Goal: Information Seeking & Learning: Learn about a topic

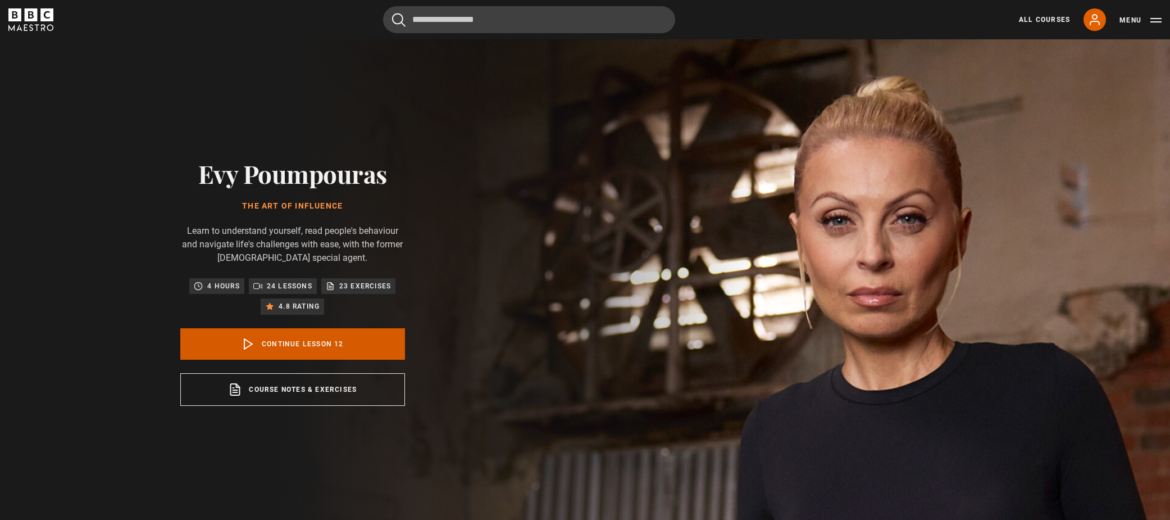
click at [241, 348] on link "Continue lesson 12" at bounding box center [292, 343] width 225 height 31
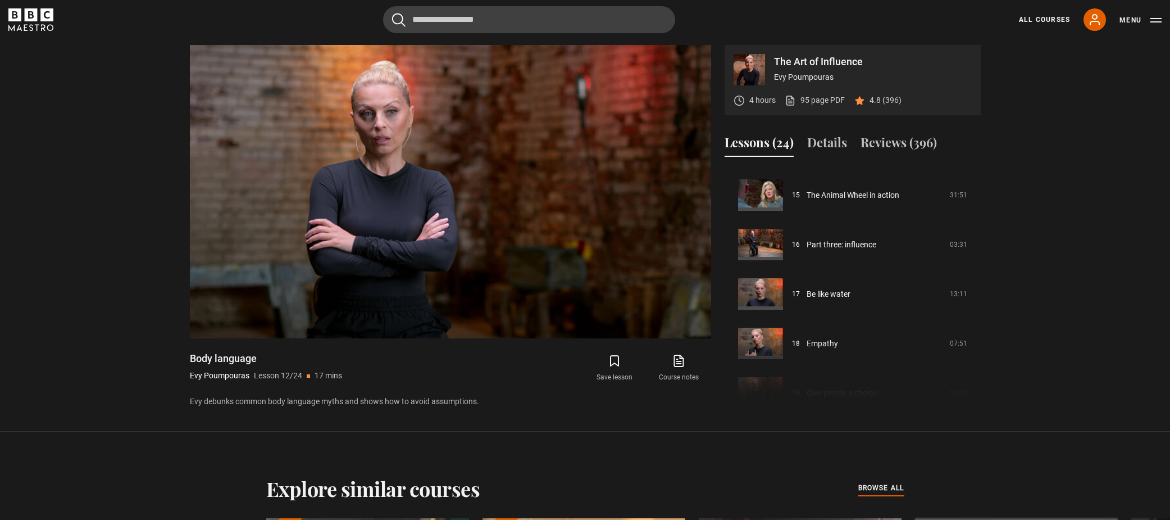
scroll to position [717, 0]
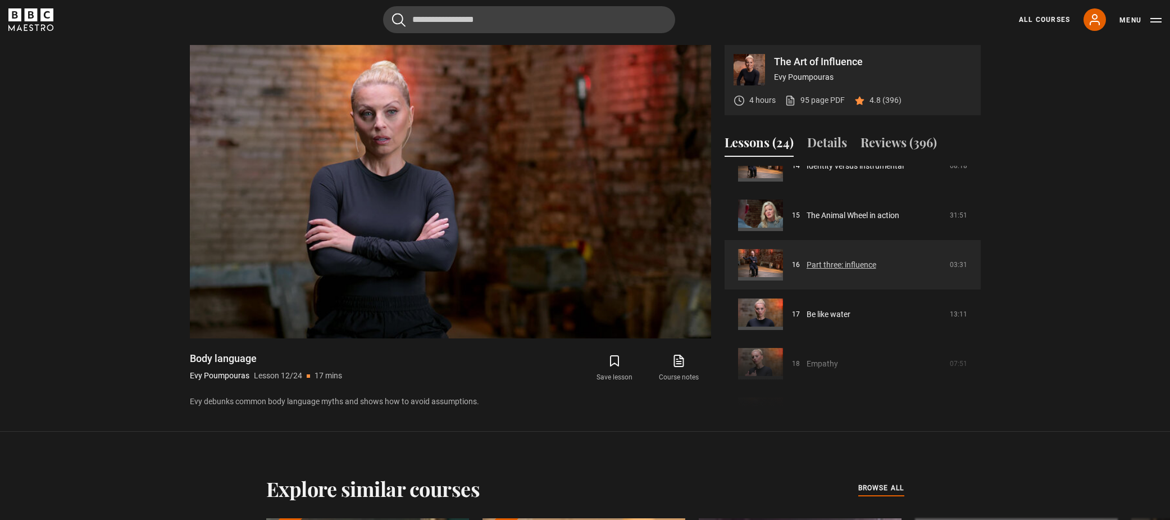
click at [839, 266] on link "Part three: influence" at bounding box center [842, 265] width 70 height 12
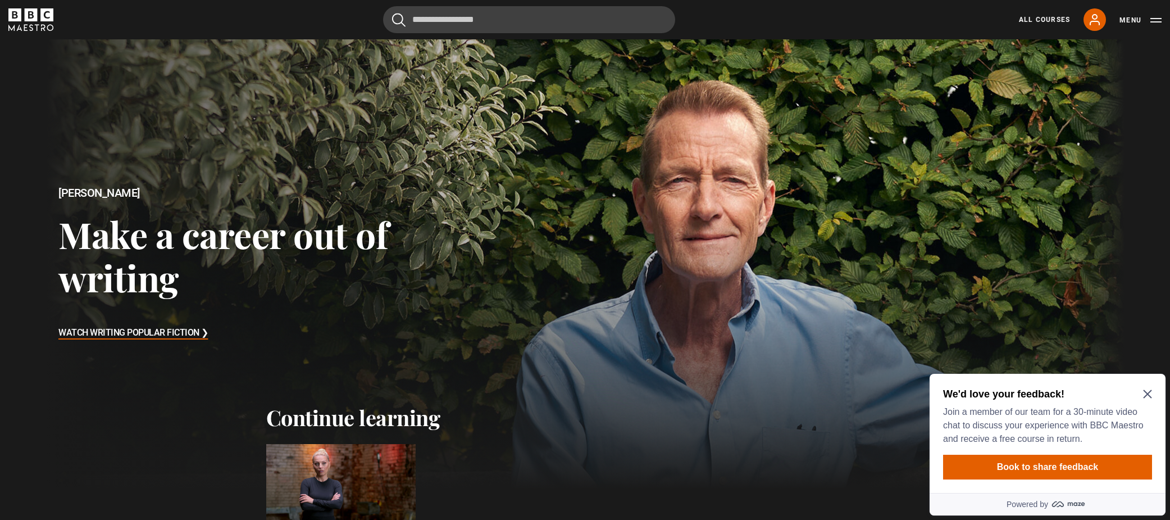
click at [1147, 393] on icon "Close Maze Prompt" at bounding box center [1147, 394] width 8 height 8
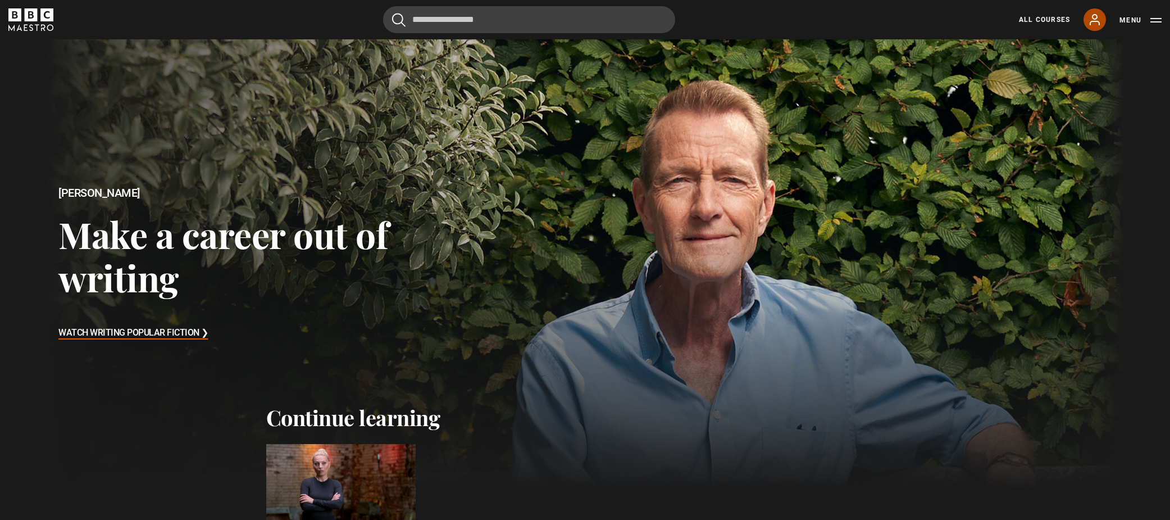
click at [1093, 24] on icon at bounding box center [1094, 19] width 13 height 13
click at [1040, 17] on link "All Courses" at bounding box center [1044, 20] width 51 height 10
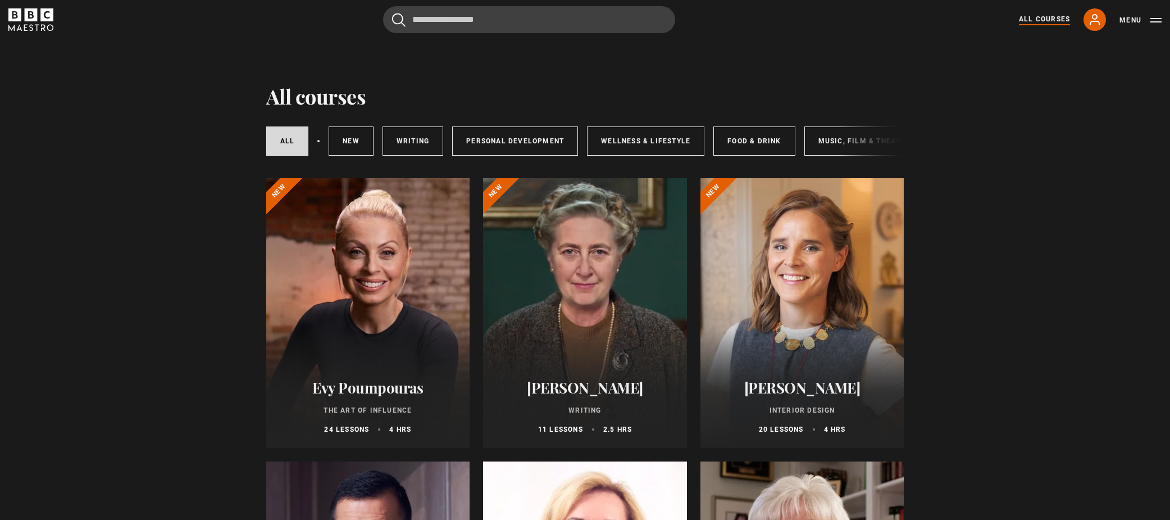
click at [590, 352] on div at bounding box center [585, 313] width 204 height 270
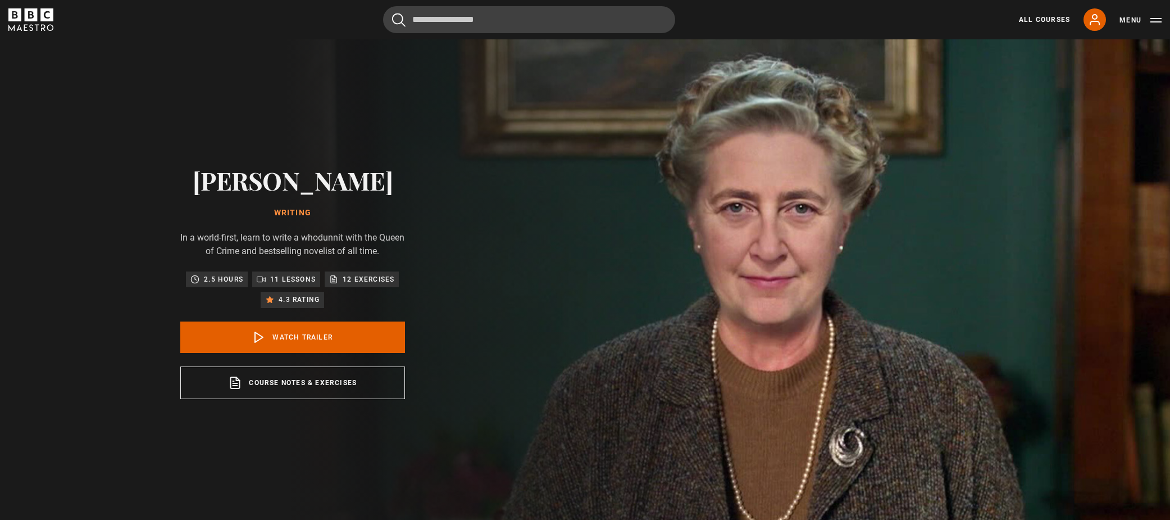
click at [337, 280] on icon at bounding box center [333, 279] width 9 height 9
click at [334, 280] on icon at bounding box center [333, 279] width 9 height 9
click at [1095, 17] on icon at bounding box center [1094, 19] width 13 height 13
click at [1093, 20] on icon at bounding box center [1094, 19] width 13 height 13
click at [1091, 17] on icon at bounding box center [1094, 19] width 13 height 13
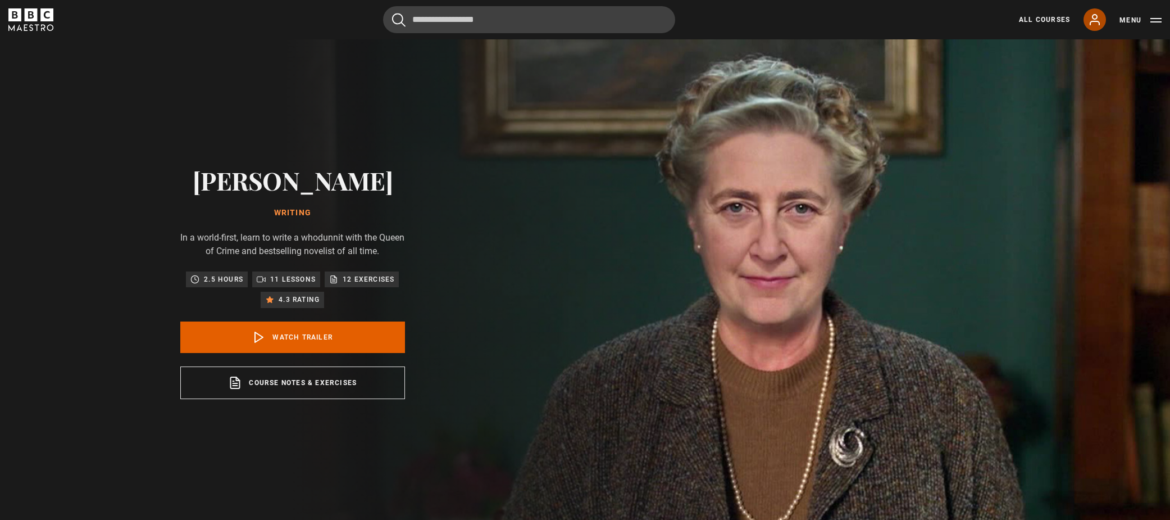
click at [1096, 18] on icon at bounding box center [1094, 19] width 13 height 13
click at [1135, 19] on button "Menu" at bounding box center [1141, 20] width 42 height 11
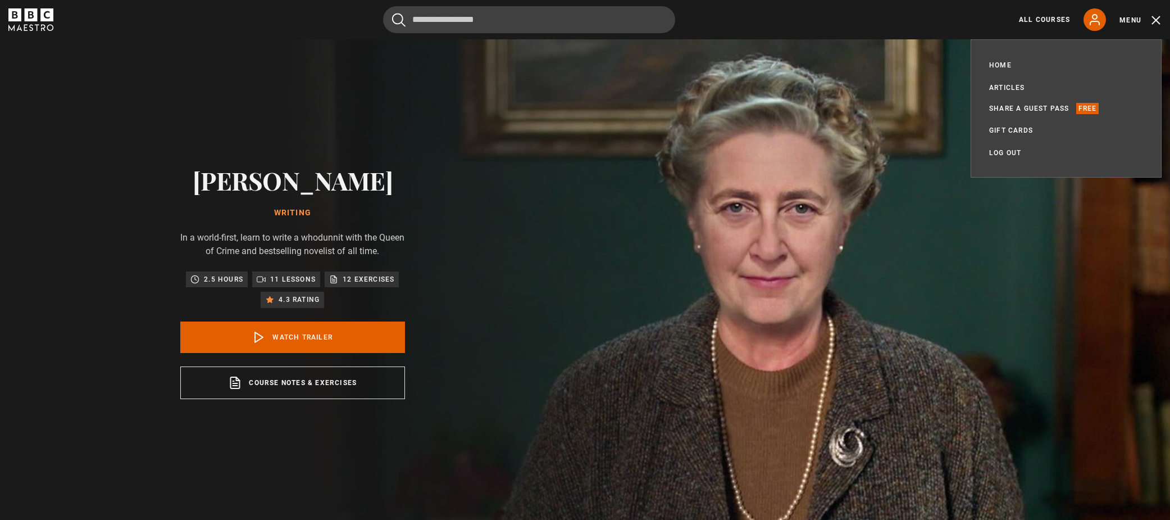
click at [899, 48] on img at bounding box center [624, 282] width 1170 height 486
click at [351, 274] on p "12 exercises" at bounding box center [369, 279] width 52 height 11
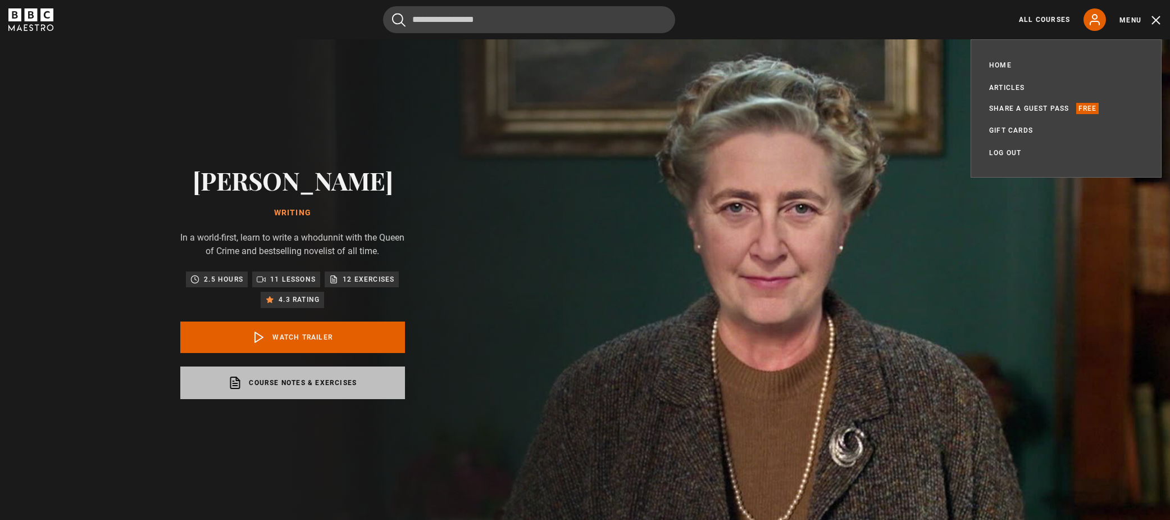
click at [328, 383] on link "Course notes & exercises opens in a new tab" at bounding box center [292, 382] width 225 height 33
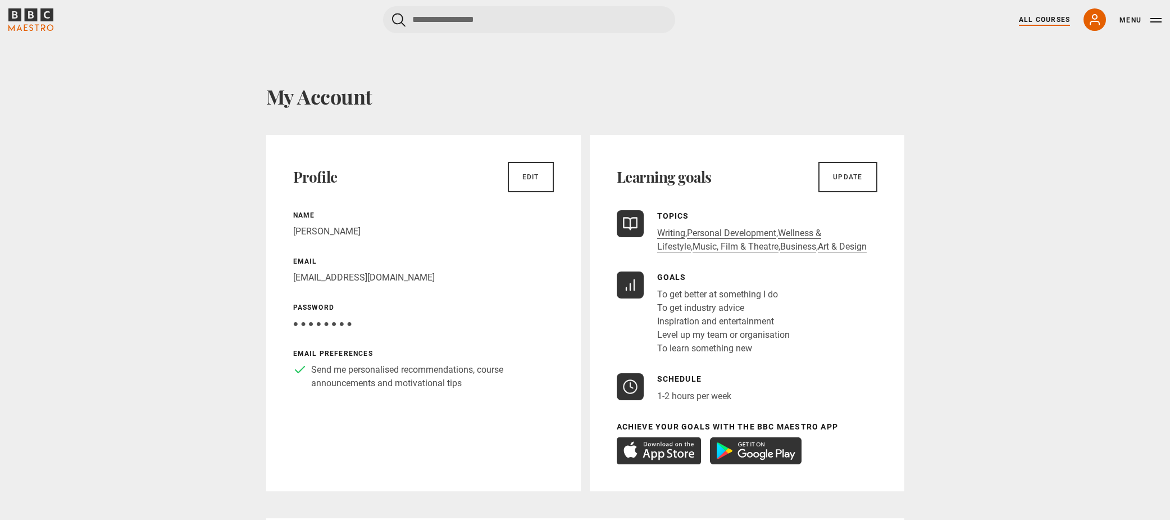
click at [1045, 21] on link "All Courses" at bounding box center [1044, 20] width 51 height 10
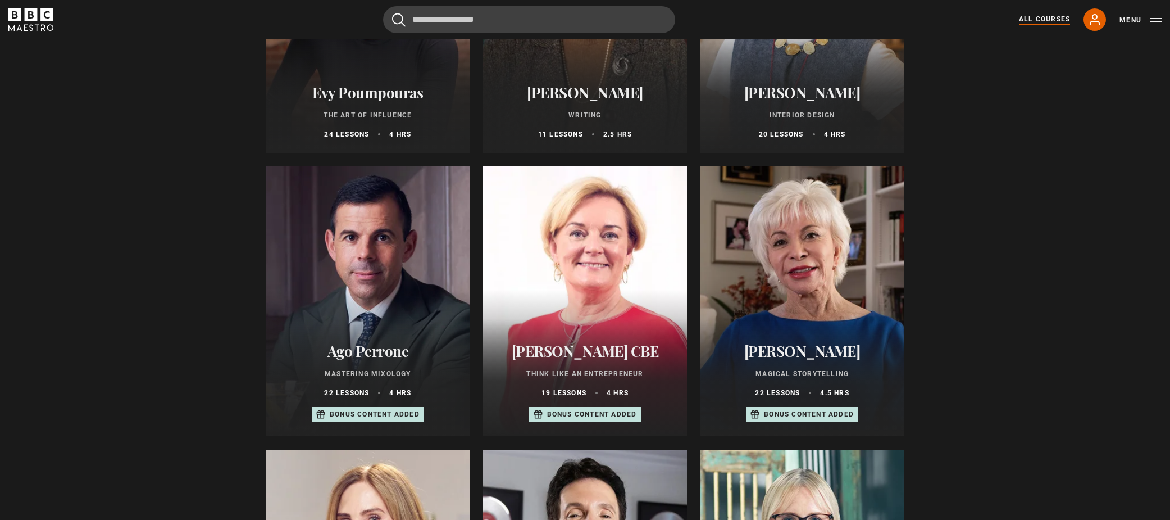
scroll to position [337, 0]
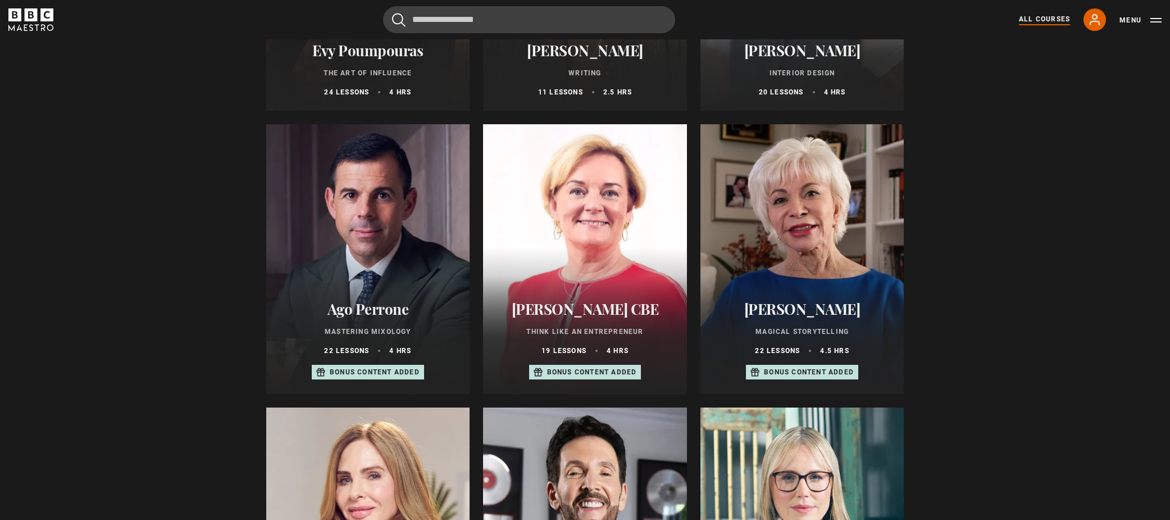
click at [807, 271] on div at bounding box center [803, 259] width 204 height 270
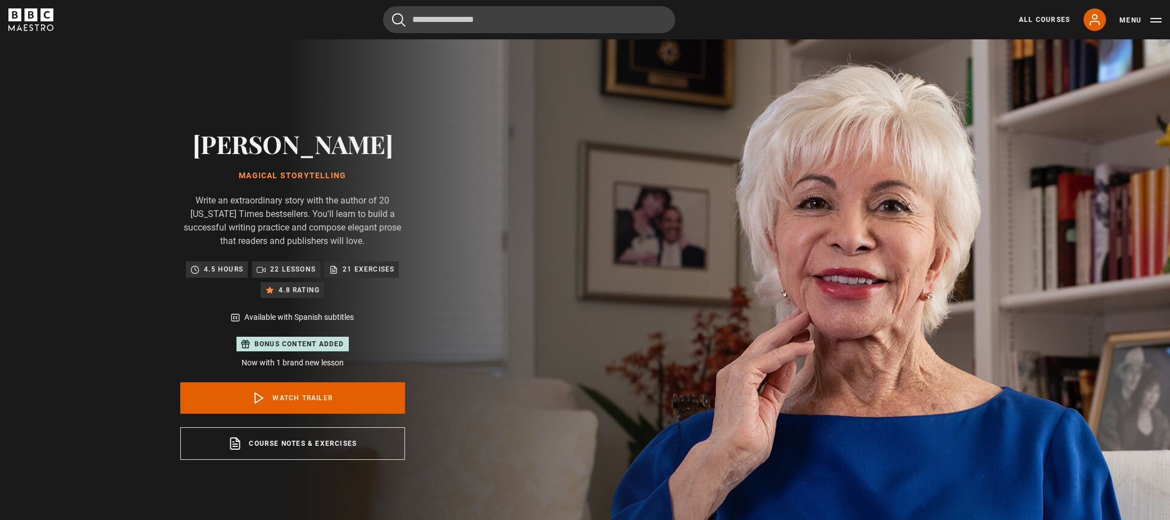
click at [347, 271] on p "21 exercises" at bounding box center [369, 268] width 52 height 11
click at [294, 270] on p "22 lessons" at bounding box center [293, 268] width 46 height 11
click at [370, 271] on p "21 exercises" at bounding box center [369, 268] width 52 height 11
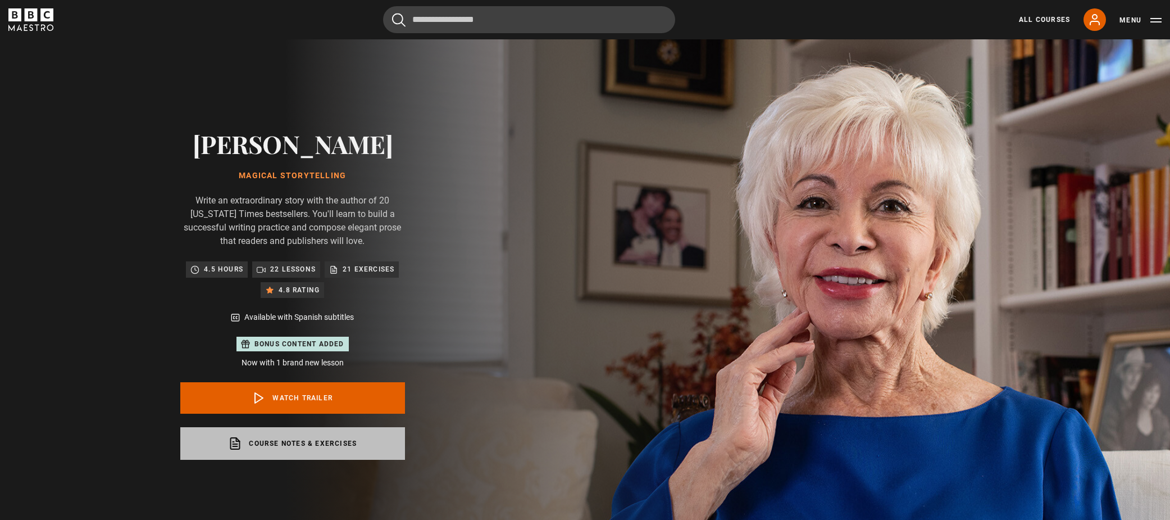
click at [290, 453] on link "Course notes & exercises opens in a new tab" at bounding box center [292, 443] width 225 height 33
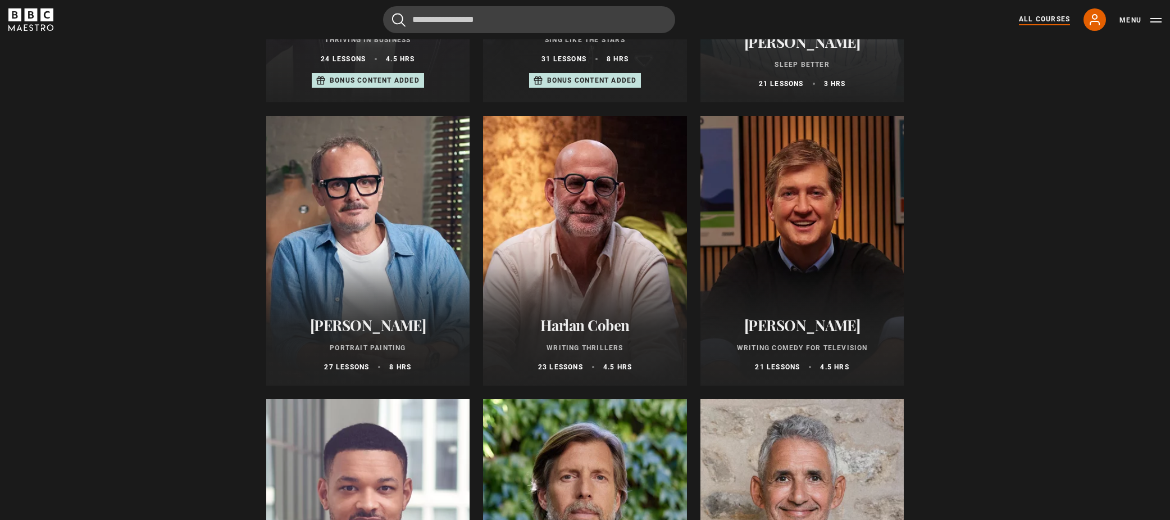
scroll to position [917, 0]
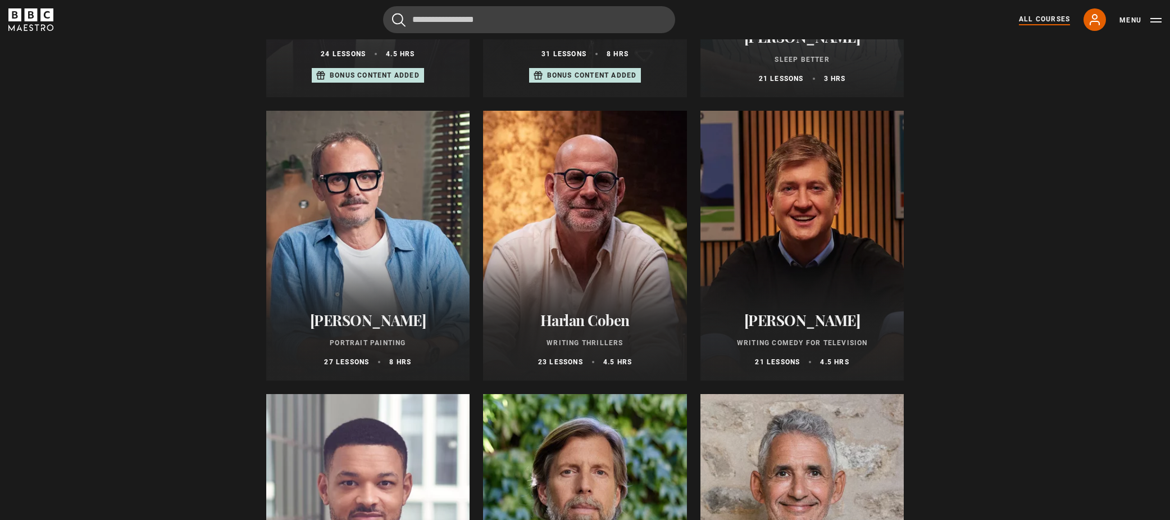
click at [576, 232] on div at bounding box center [585, 246] width 204 height 270
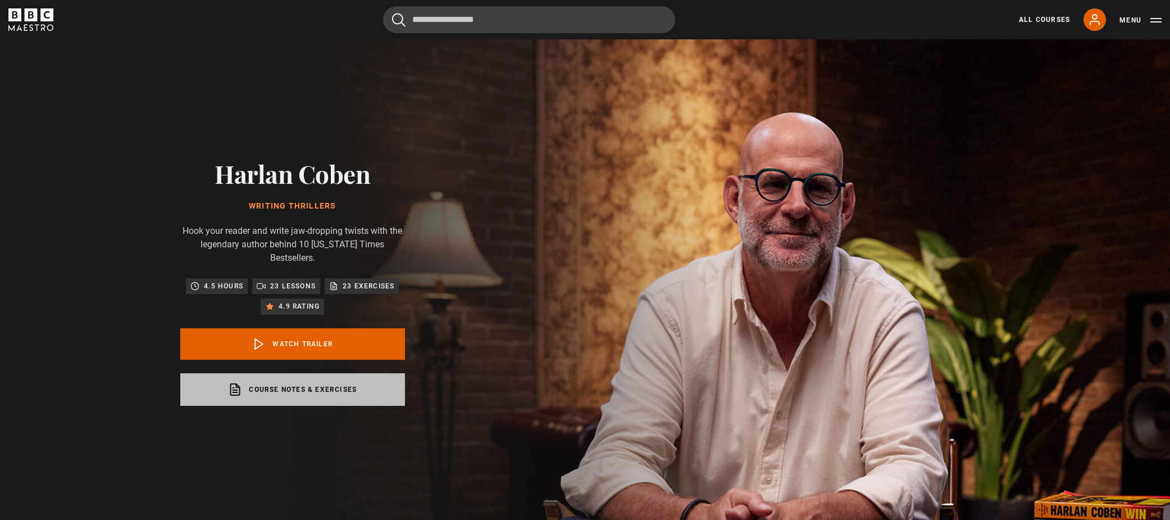
click at [273, 382] on link "Course notes & exercises opens in a new tab" at bounding box center [292, 389] width 225 height 33
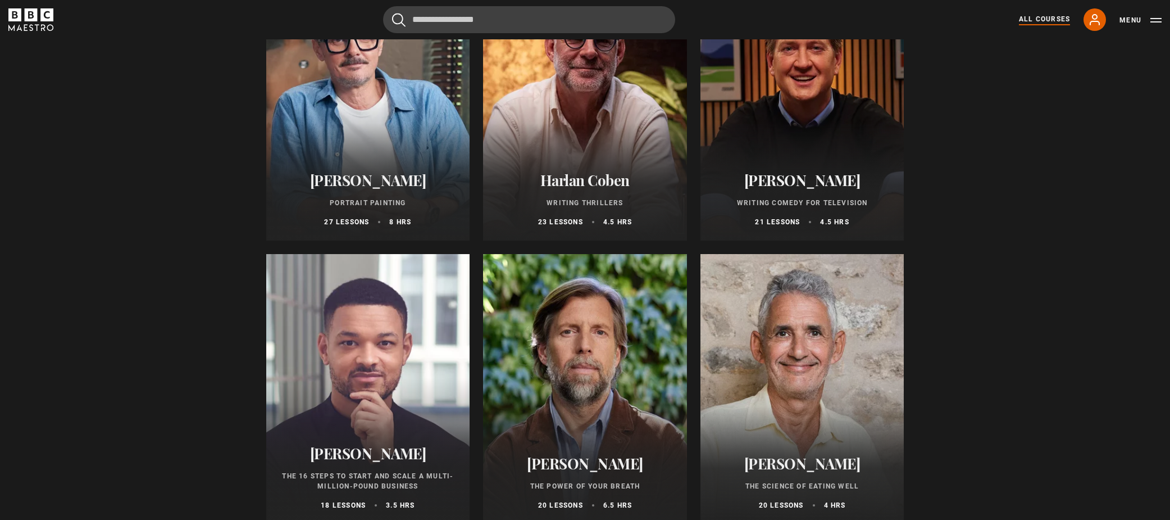
scroll to position [1057, 0]
click at [788, 188] on h2 "[PERSON_NAME]" at bounding box center [802, 179] width 177 height 17
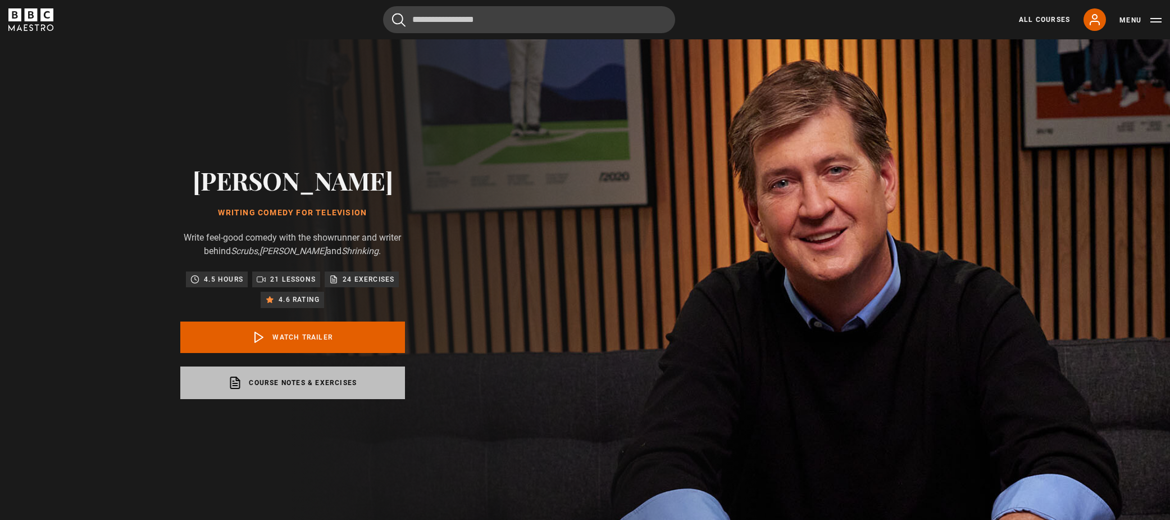
click at [302, 375] on link "Course notes & exercises opens in a new tab" at bounding box center [292, 382] width 225 height 33
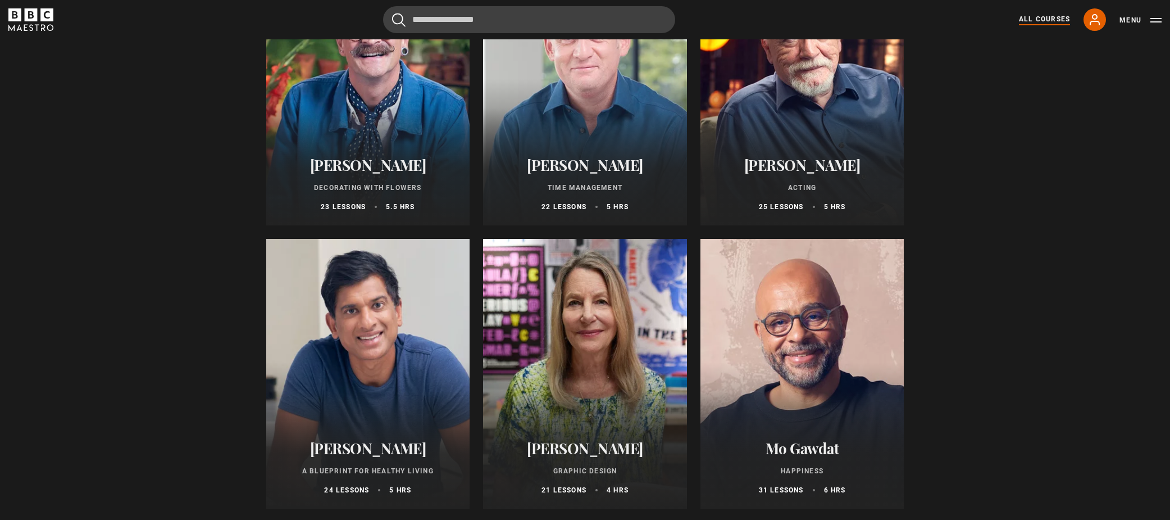
scroll to position [1649, 0]
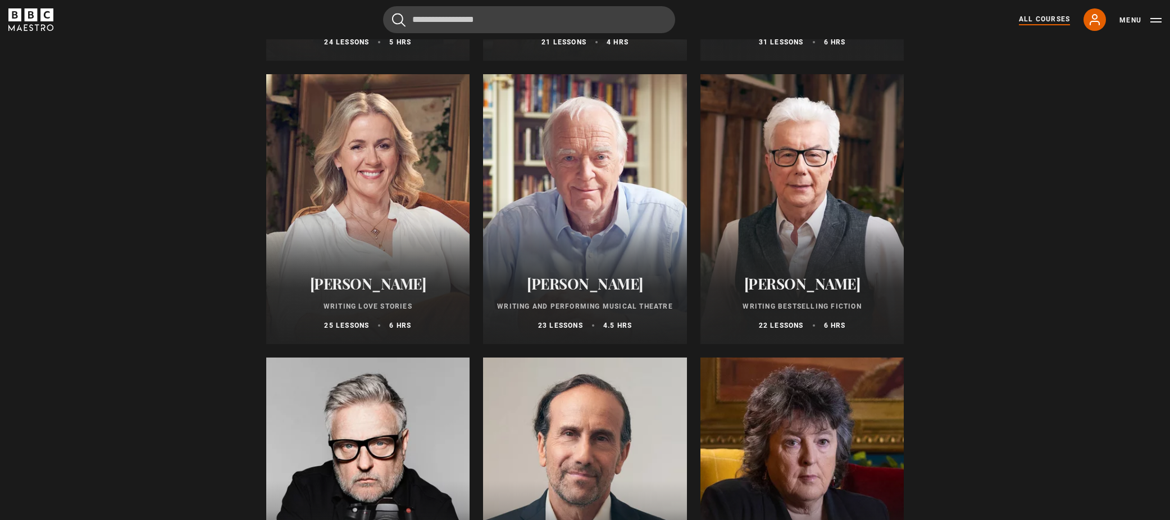
scroll to position [2086, 0]
click at [808, 277] on div "Ken Follett Writing Bestselling Fiction 22 lessons 6 hrs" at bounding box center [803, 302] width 204 height 83
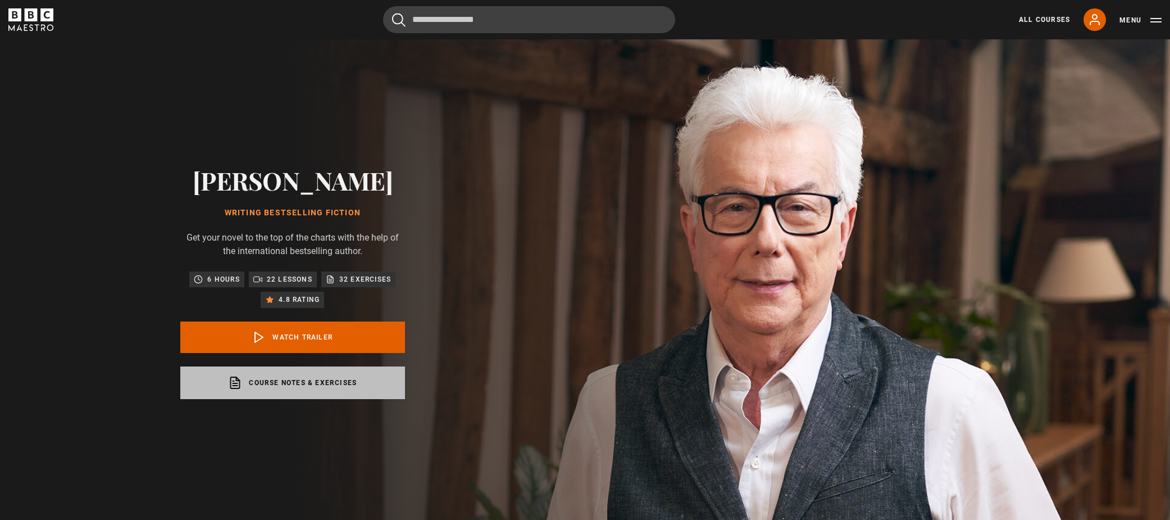
click at [283, 383] on link "Course notes & exercises opens in a new tab" at bounding box center [292, 382] width 225 height 33
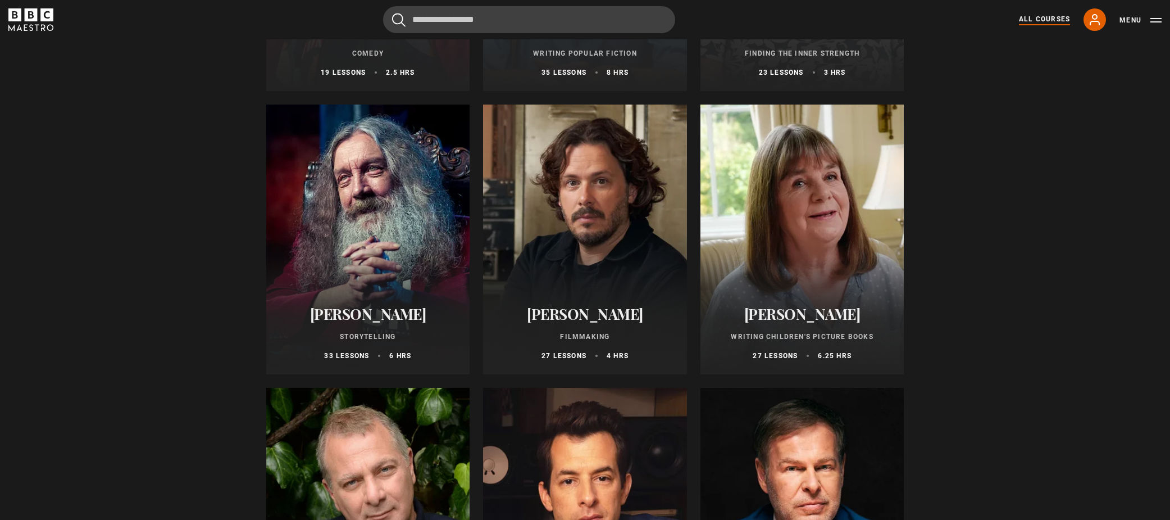
scroll to position [2907, 0]
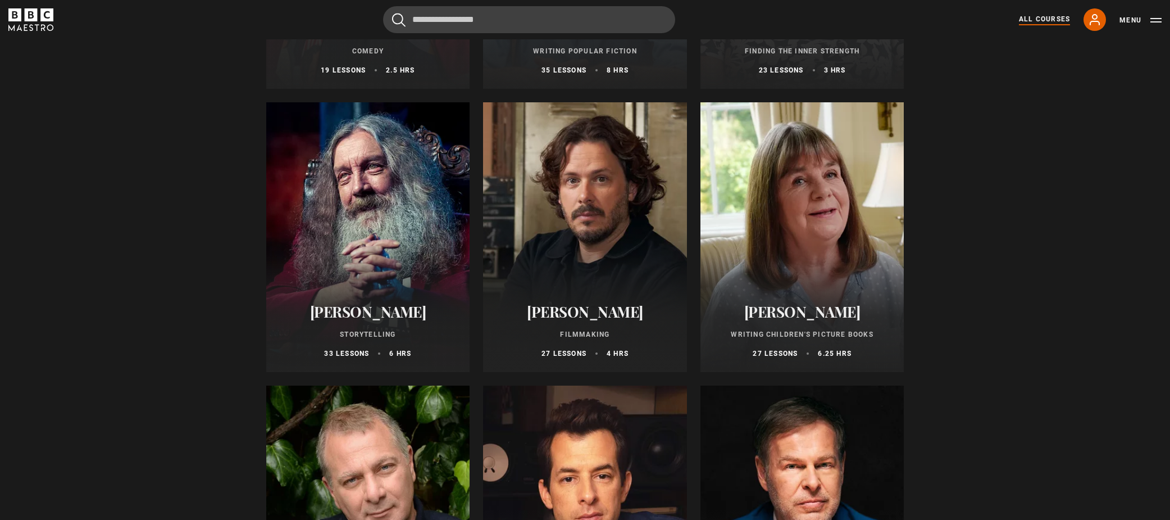
click at [376, 339] on p "Storytelling" at bounding box center [368, 334] width 177 height 10
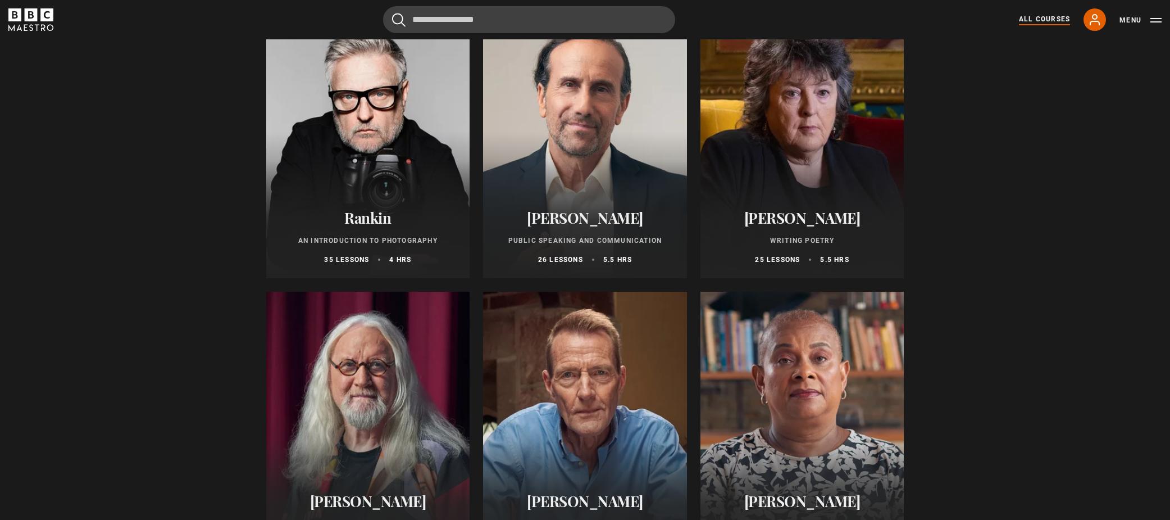
scroll to position [2454, 0]
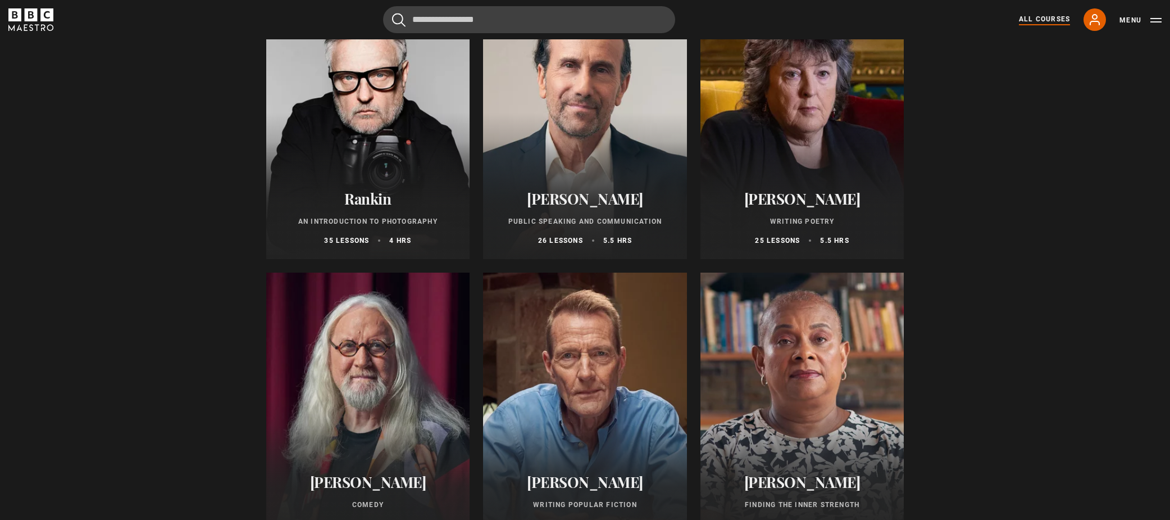
click at [422, 215] on div "[PERSON_NAME] An Introduction to Photography 35 lessons 4 hrs" at bounding box center [368, 217] width 204 height 83
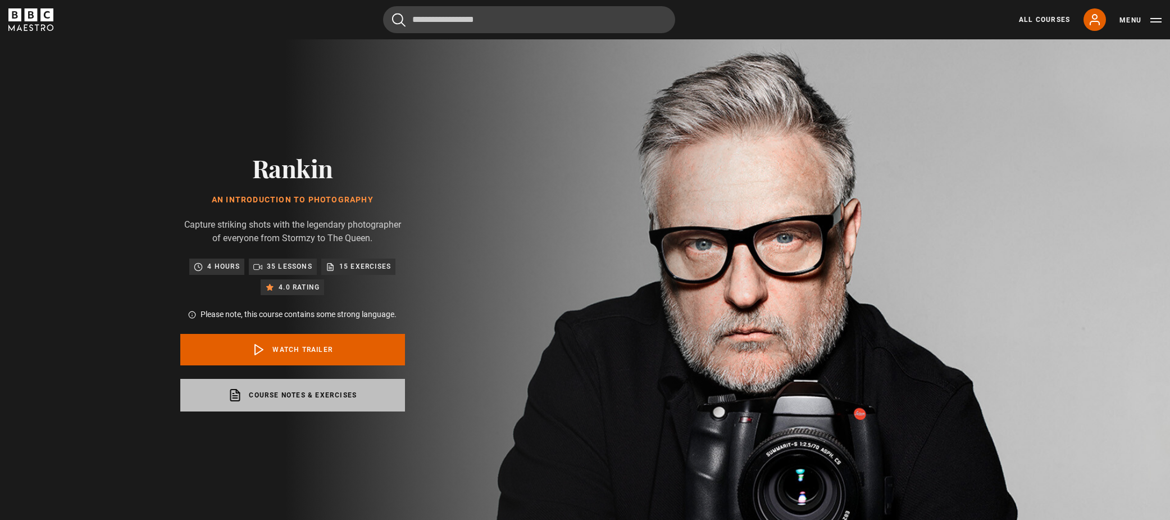
click at [288, 391] on link "Course notes & exercises opens in a new tab" at bounding box center [292, 395] width 225 height 33
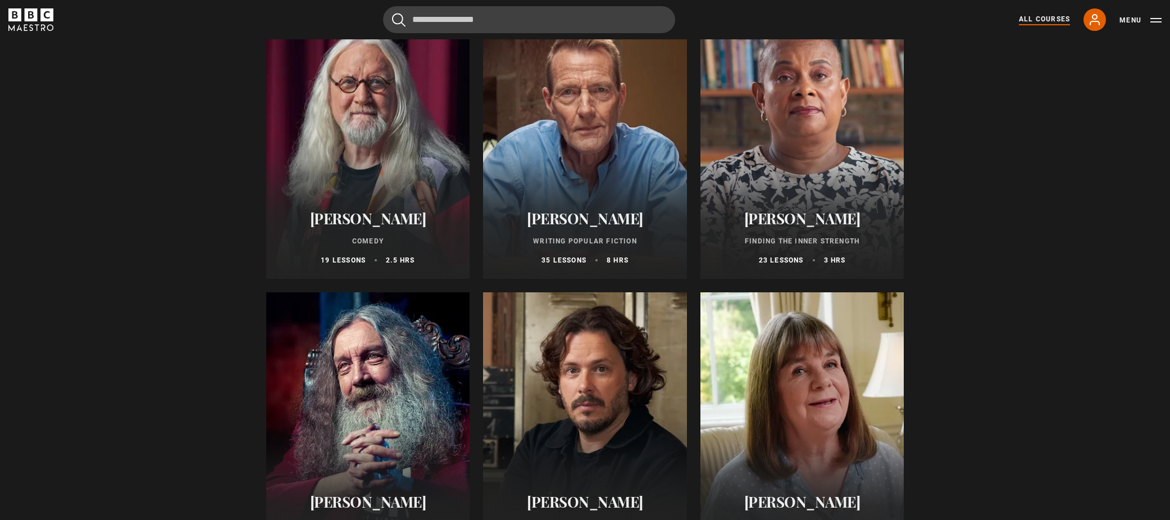
scroll to position [2722, 0]
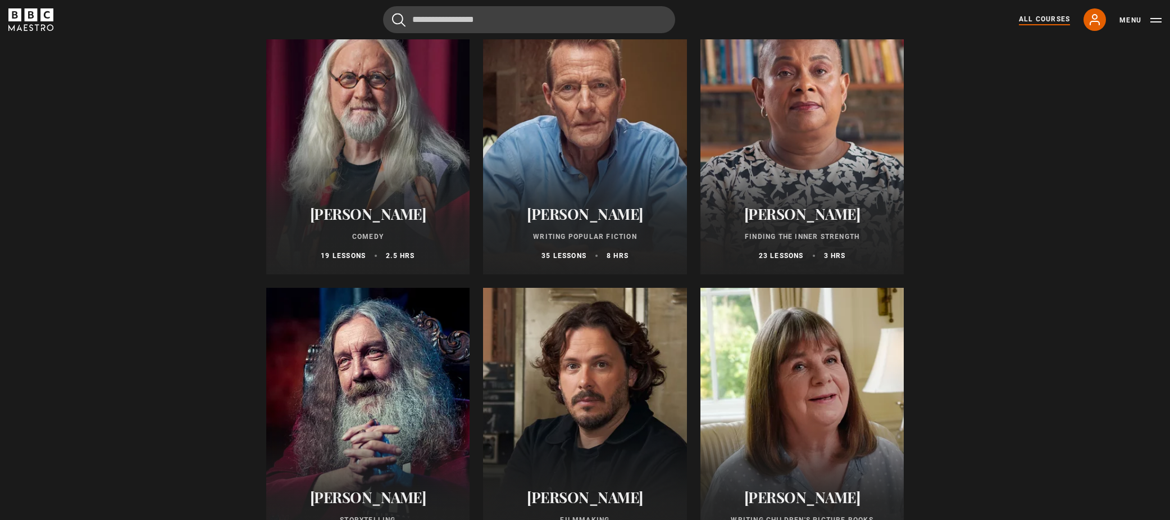
click at [620, 238] on p "Writing Popular Fiction" at bounding box center [585, 236] width 177 height 10
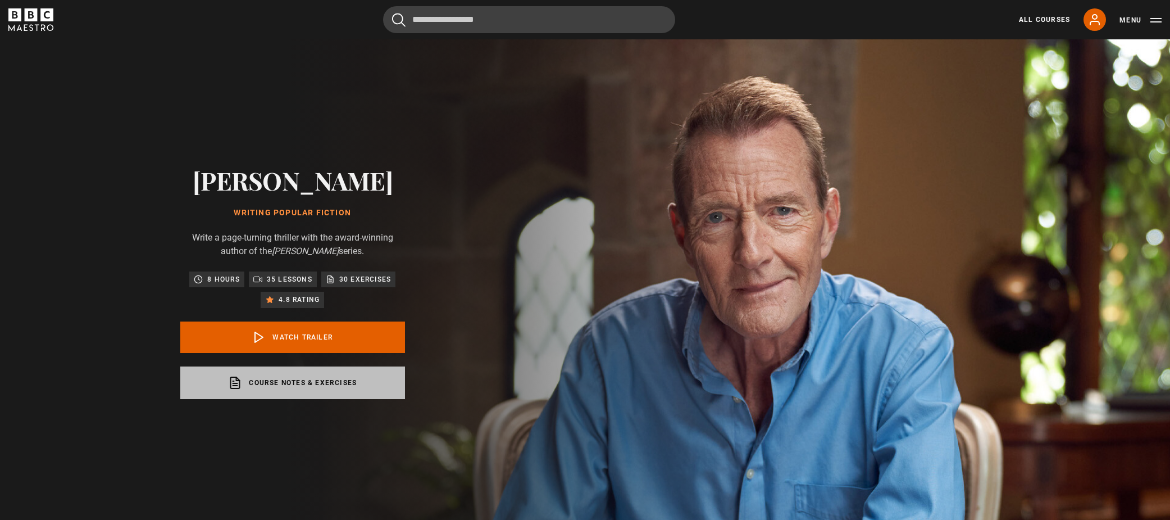
click at [329, 381] on link "Course notes & exercises opens in a new tab" at bounding box center [292, 382] width 225 height 33
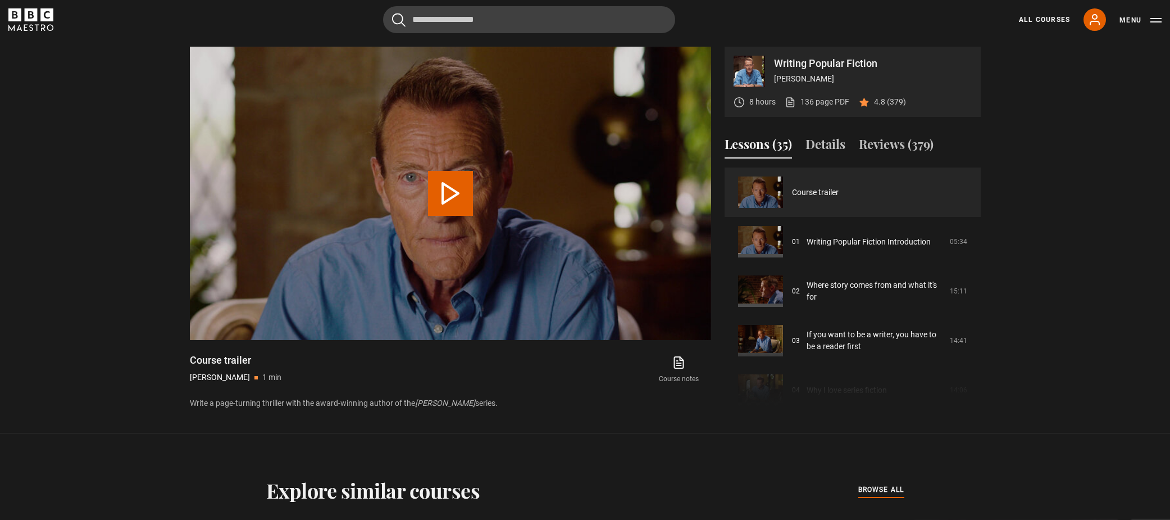
scroll to position [40, 0]
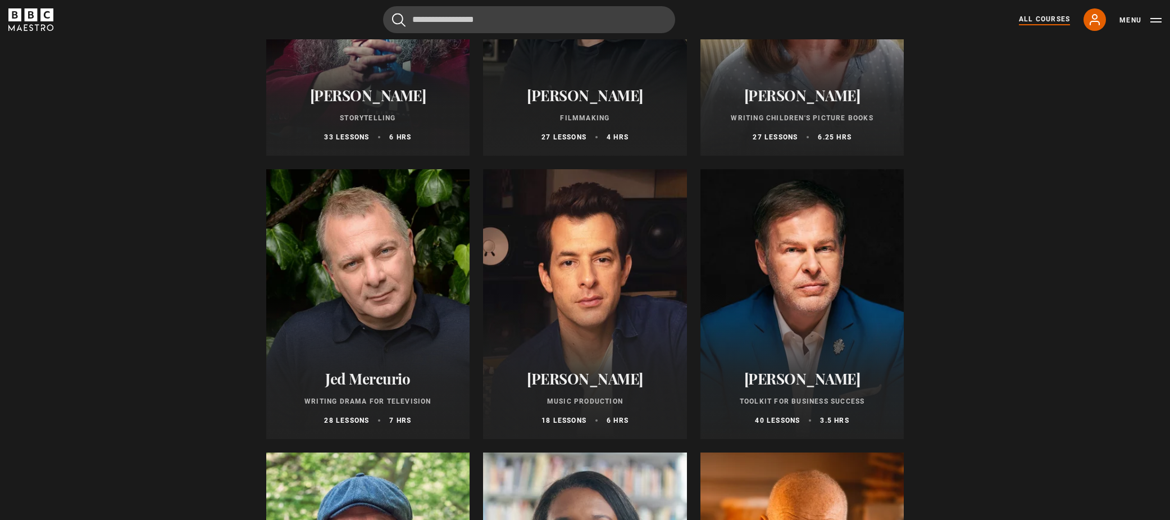
scroll to position [3144, 0]
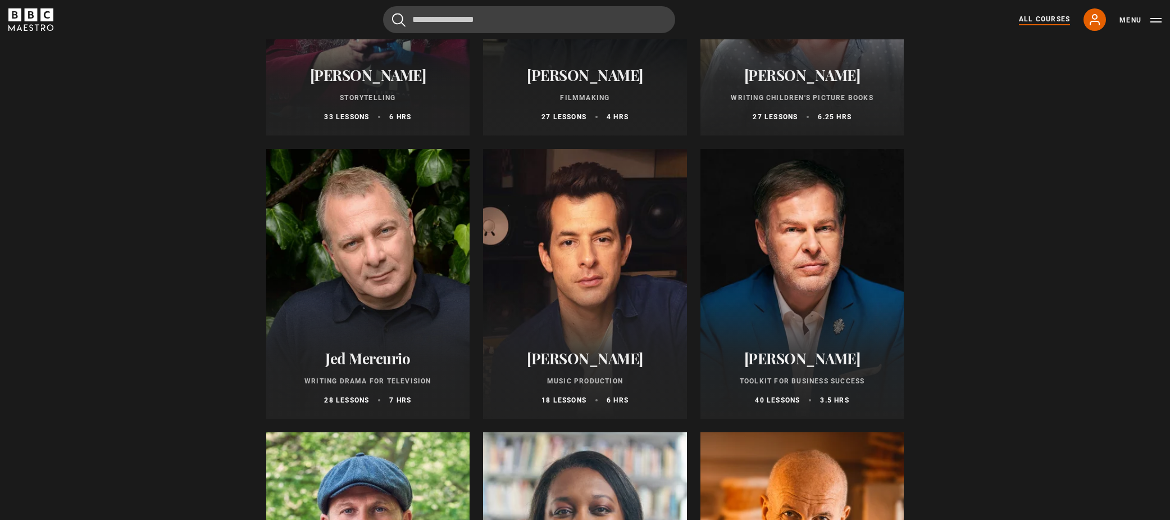
click at [594, 102] on p "Filmmaking" at bounding box center [585, 98] width 177 height 10
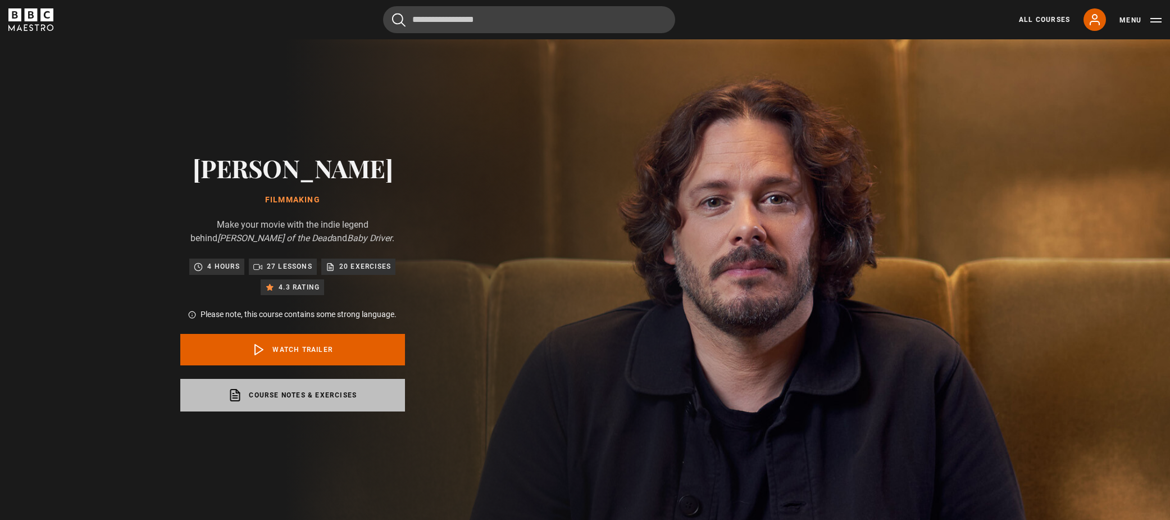
click at [268, 400] on link "Course notes & exercises opens in a new tab" at bounding box center [292, 395] width 225 height 33
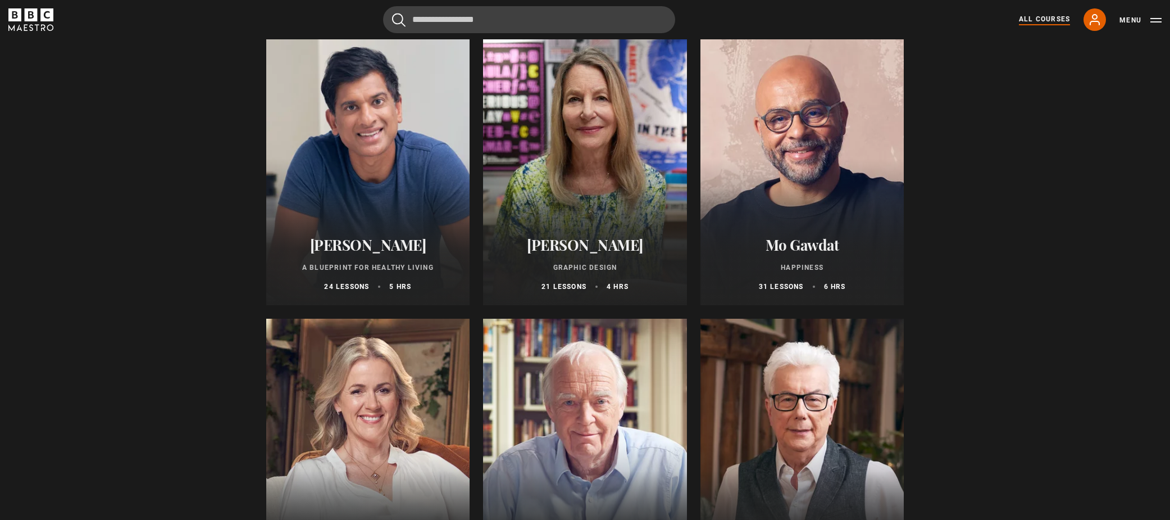
scroll to position [1843, 0]
click at [615, 206] on div at bounding box center [585, 169] width 204 height 270
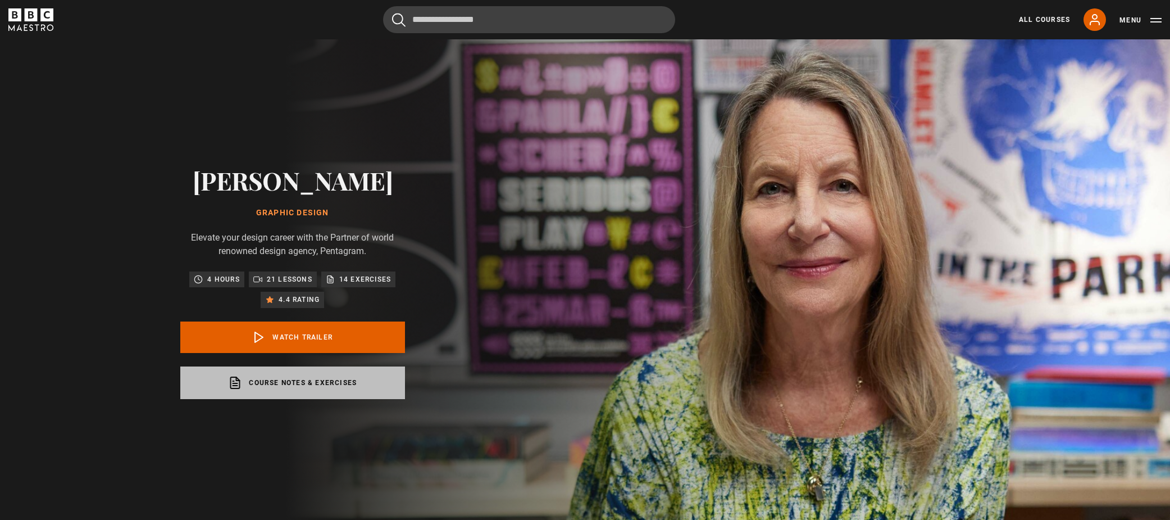
click at [293, 385] on link "Course notes & exercises opens in a new tab" at bounding box center [292, 382] width 225 height 33
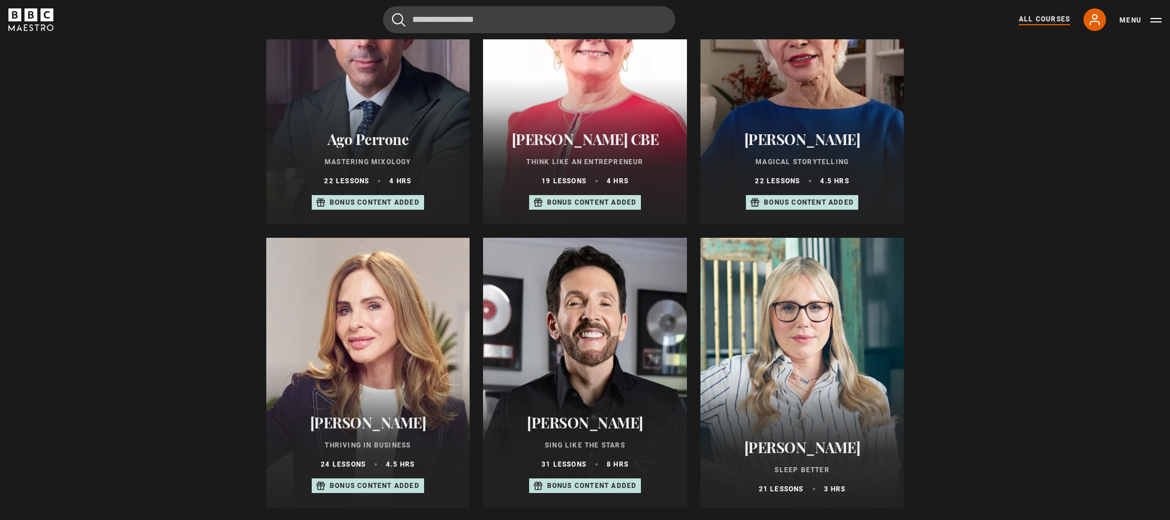
scroll to position [508, 0]
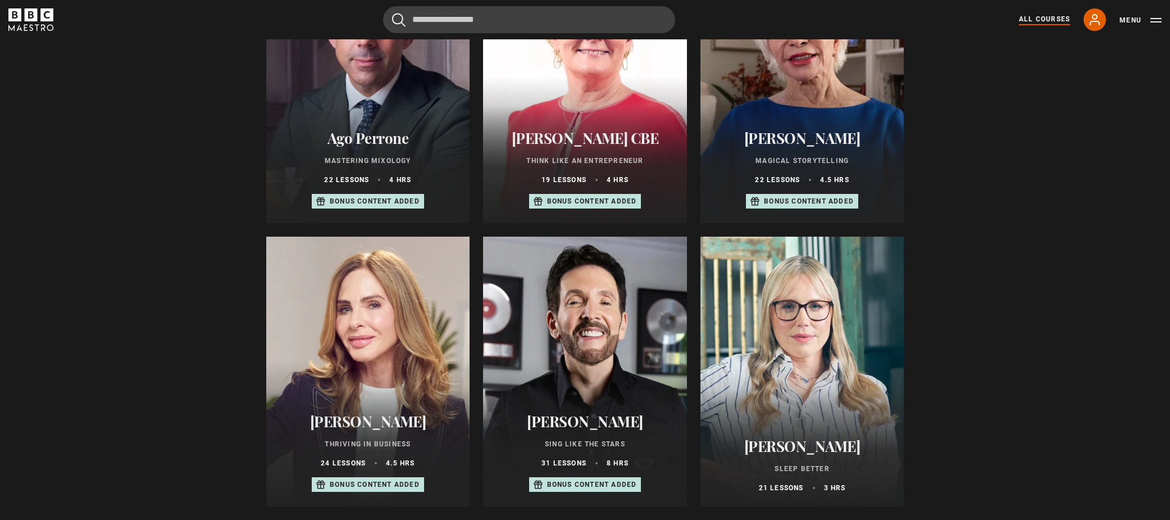
click at [634, 128] on div "Jo Malone CBE Think Like an Entrepreneur 19 lessons 4 hrs Bonus content added" at bounding box center [585, 169] width 204 height 107
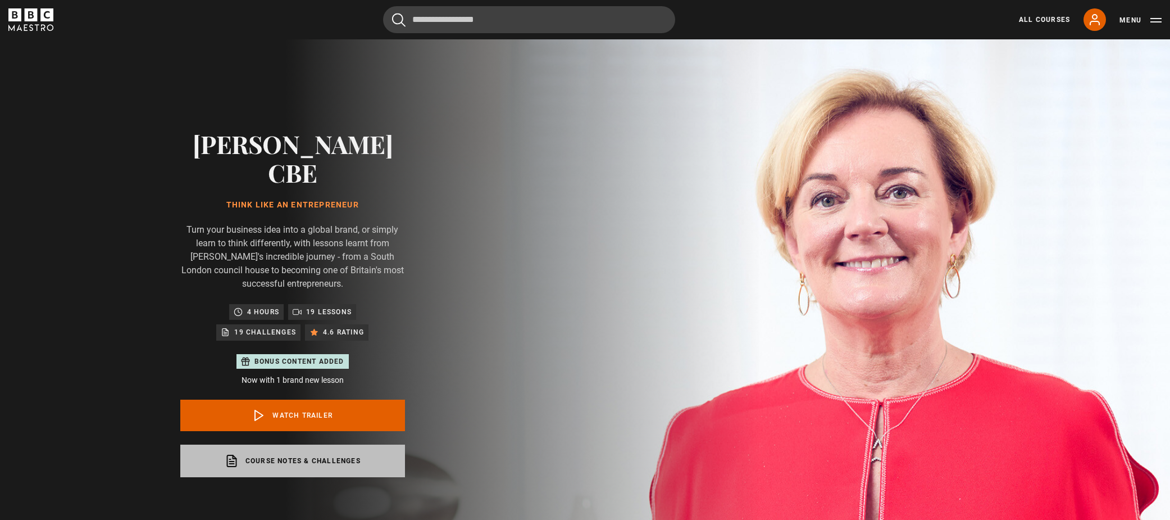
click at [305, 444] on link "Course notes & Challenges opens in a new tab" at bounding box center [292, 460] width 225 height 33
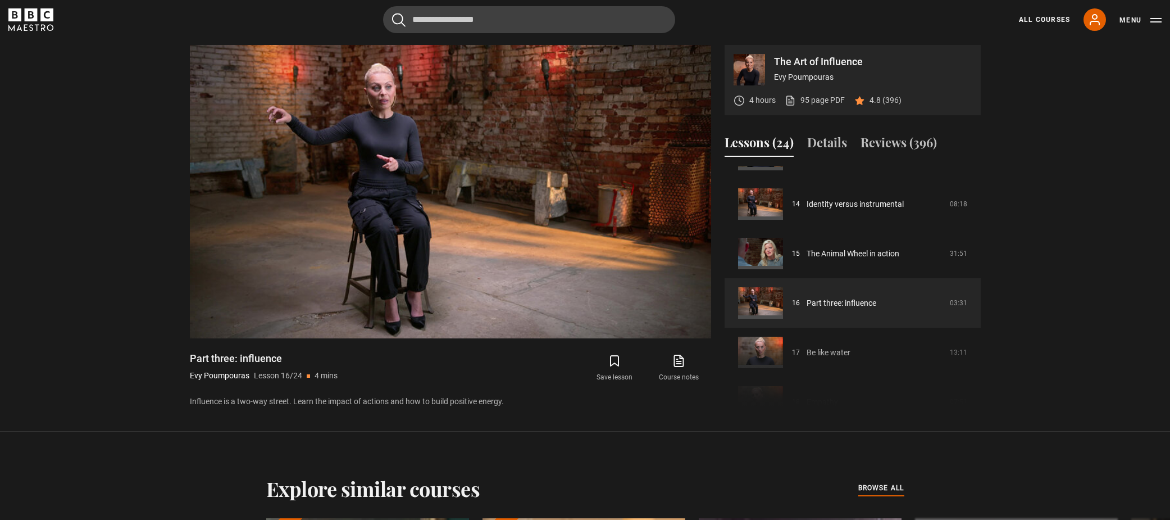
scroll to position [676, 0]
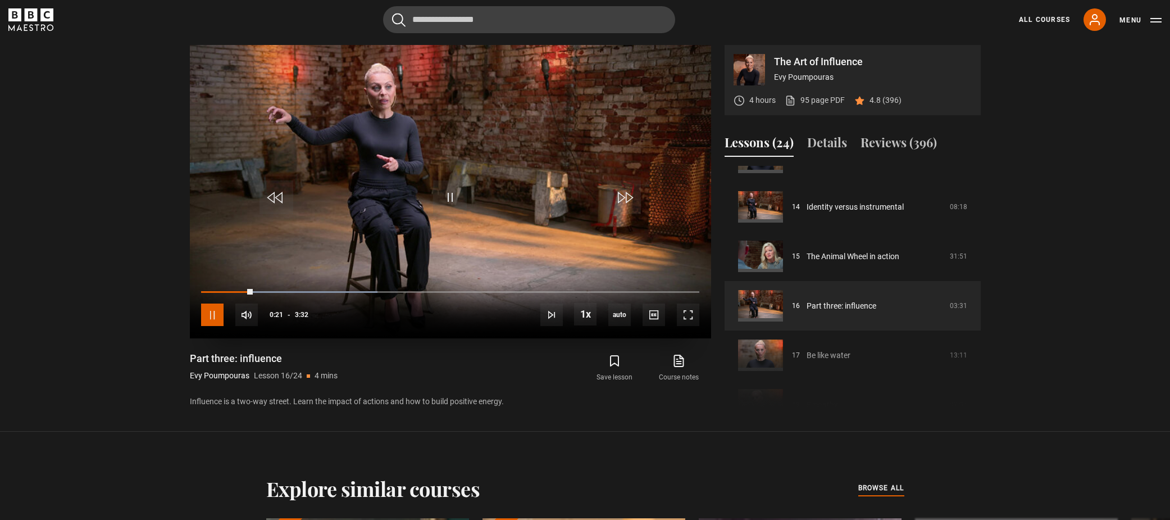
click at [204, 313] on span "Video Player" at bounding box center [212, 314] width 22 height 22
click at [201, 314] on span "Video Player" at bounding box center [212, 314] width 22 height 22
click at [214, 312] on span "Video Player" at bounding box center [212, 314] width 22 height 22
click at [456, 193] on span "Video Player" at bounding box center [450, 197] width 34 height 34
click at [217, 311] on span "Video Player" at bounding box center [212, 314] width 22 height 22
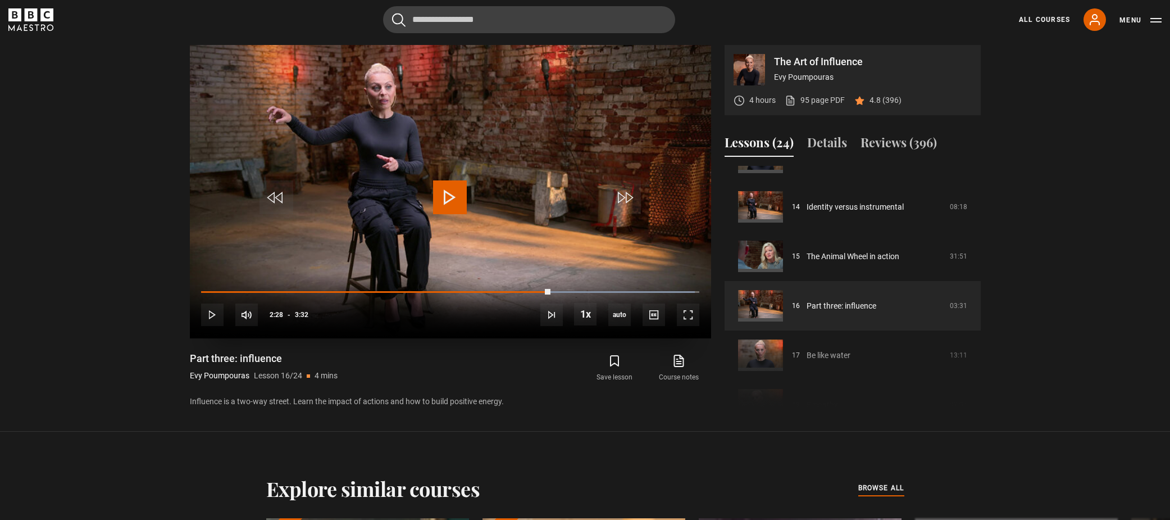
click at [449, 193] on span "Video Player" at bounding box center [450, 197] width 34 height 34
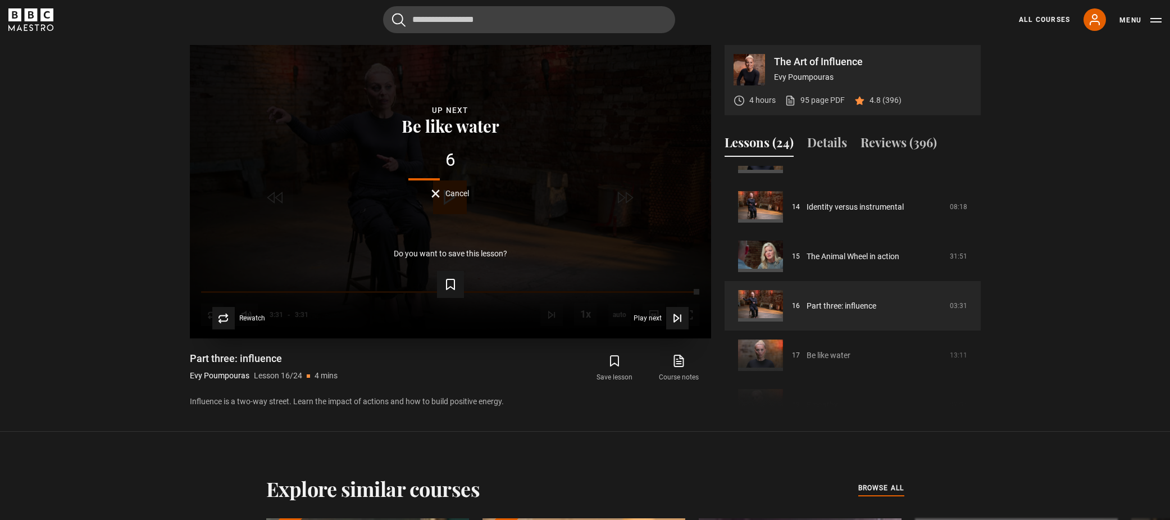
click at [623, 199] on div "Lesson Completed Up next Be like water 6 Cancel Do you want to save this lesson…" at bounding box center [450, 191] width 521 height 293
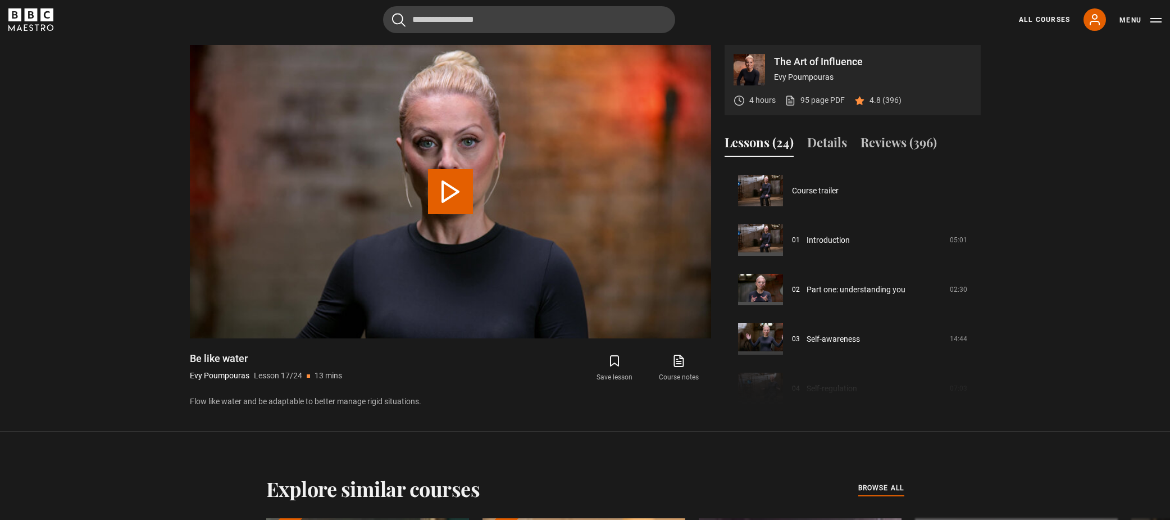
scroll to position [791, 0]
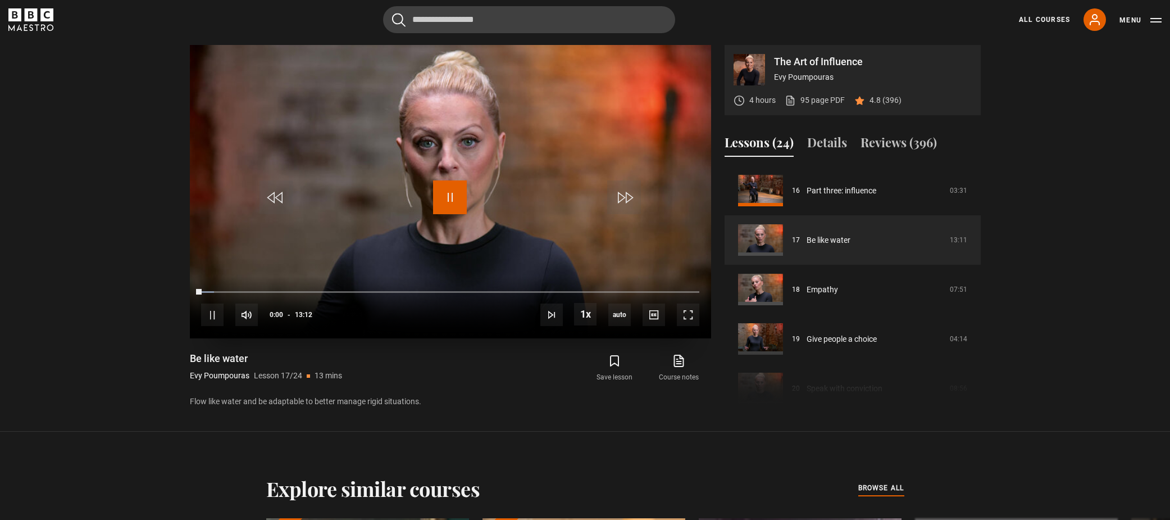
click at [448, 206] on span "Video Player" at bounding box center [450, 197] width 34 height 34
click at [461, 193] on span "Video Player" at bounding box center [450, 197] width 34 height 34
click at [296, 317] on div "60%" at bounding box center [296, 315] width 1 height 8
click at [456, 204] on span "Video Player" at bounding box center [450, 197] width 34 height 34
click at [469, 197] on video "Video Player" at bounding box center [450, 191] width 521 height 293
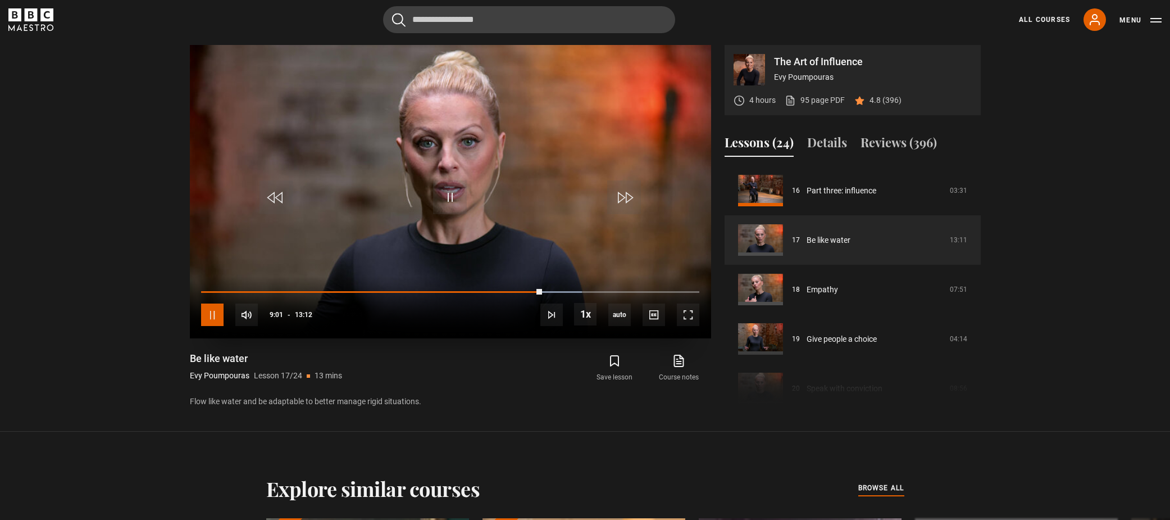
click at [212, 308] on span "Video Player" at bounding box center [212, 314] width 22 height 22
click at [448, 193] on span "Video Player" at bounding box center [450, 197] width 34 height 34
click at [450, 361] on div "Be like water Evy Poumpouras Lesson 17/24 13 mins" at bounding box center [323, 368] width 267 height 33
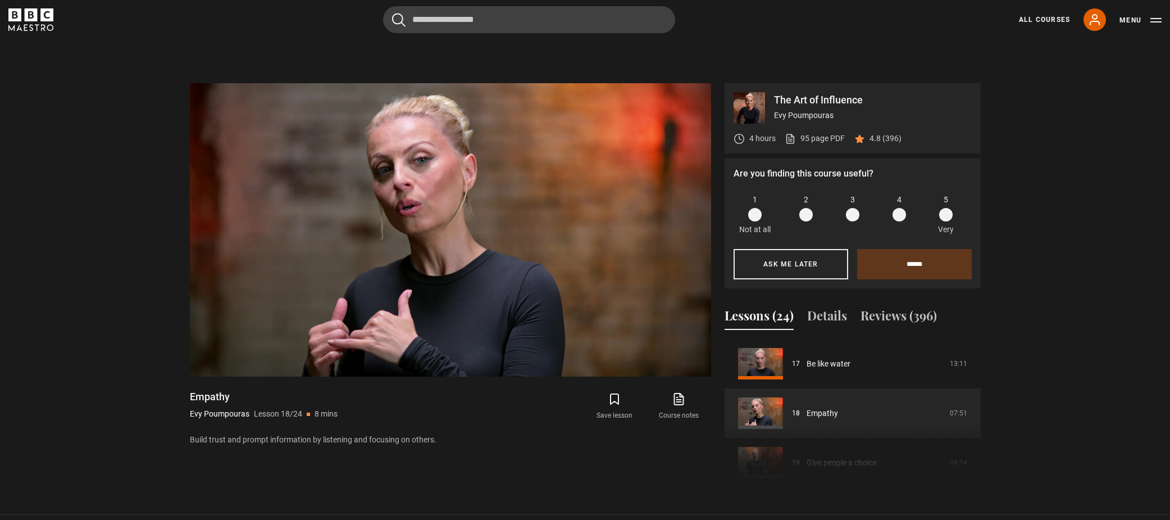
scroll to position [489, 0]
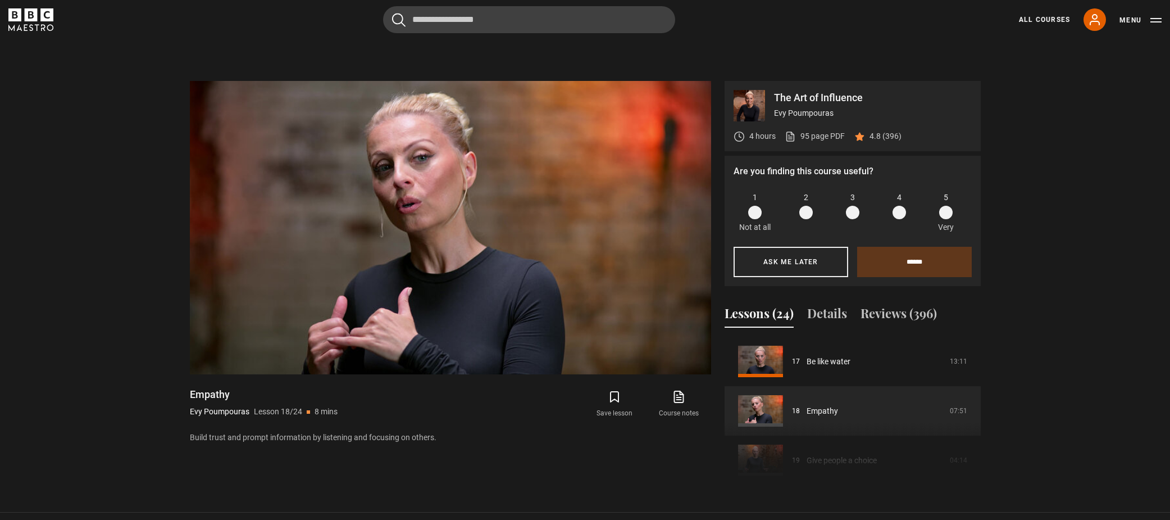
click at [852, 213] on span at bounding box center [852, 212] width 13 height 13
click at [902, 271] on input "******" at bounding box center [914, 262] width 115 height 30
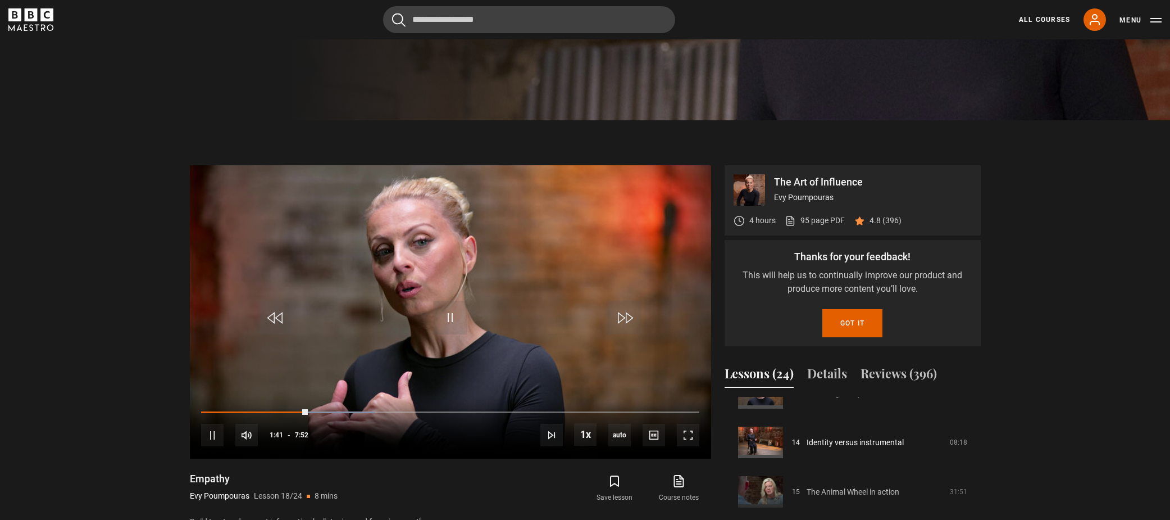
scroll to position [407, 0]
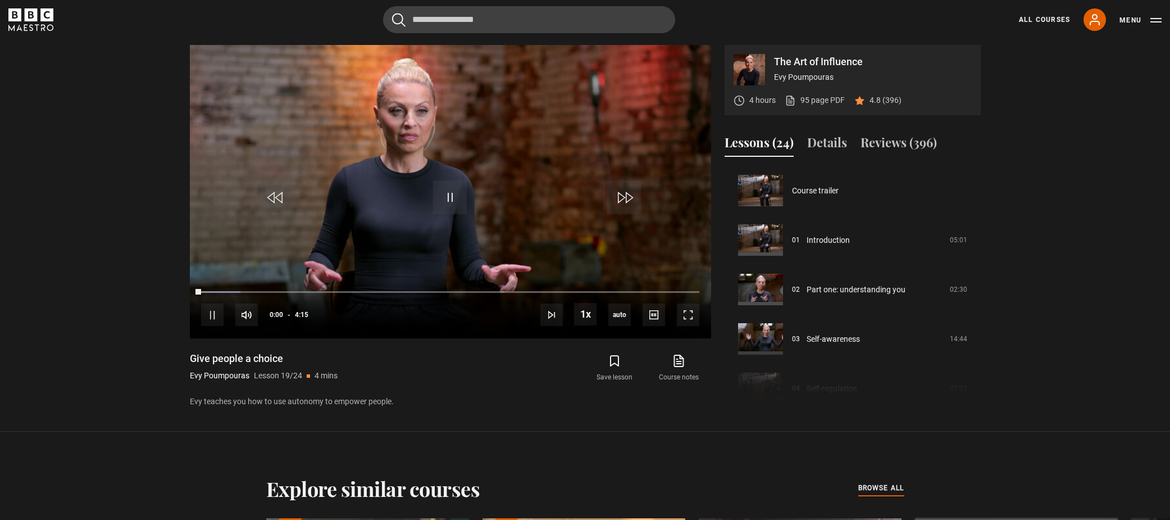
scroll to position [890, 0]
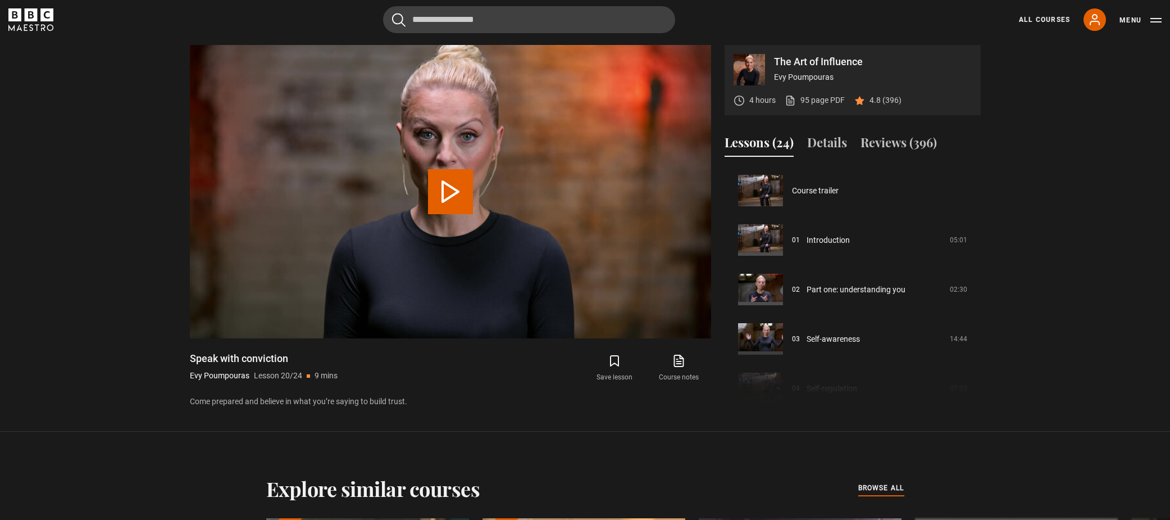
scroll to position [939, 0]
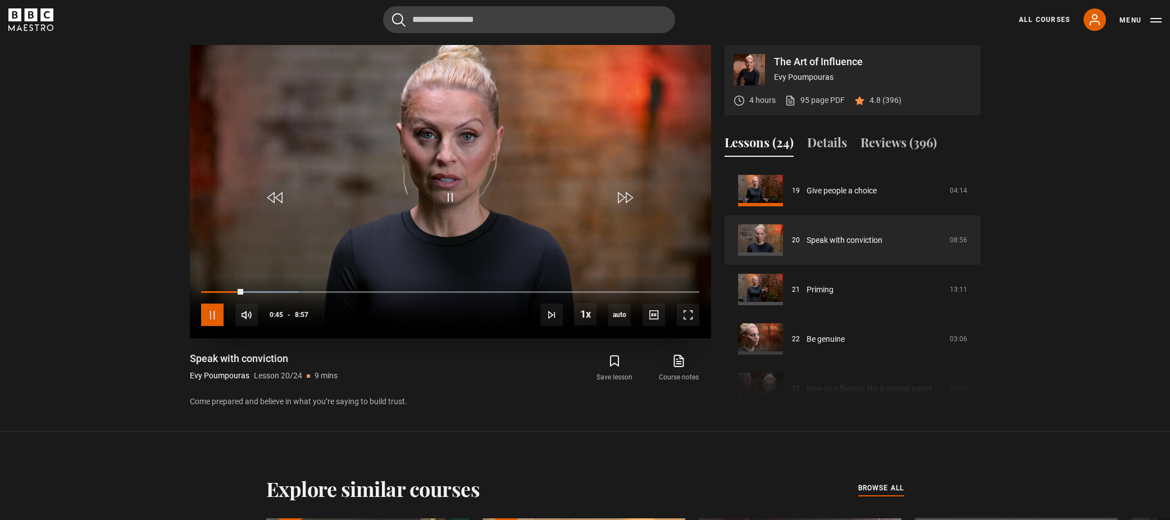
click at [215, 320] on span "Video Player" at bounding box center [212, 314] width 22 height 22
click at [437, 197] on span "Video Player" at bounding box center [450, 197] width 34 height 34
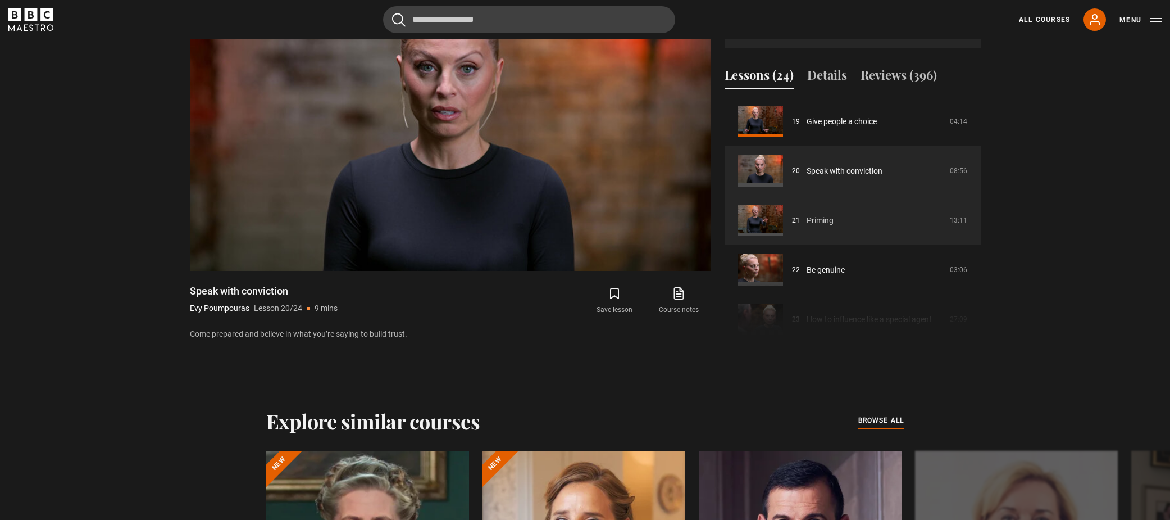
scroll to position [942, 0]
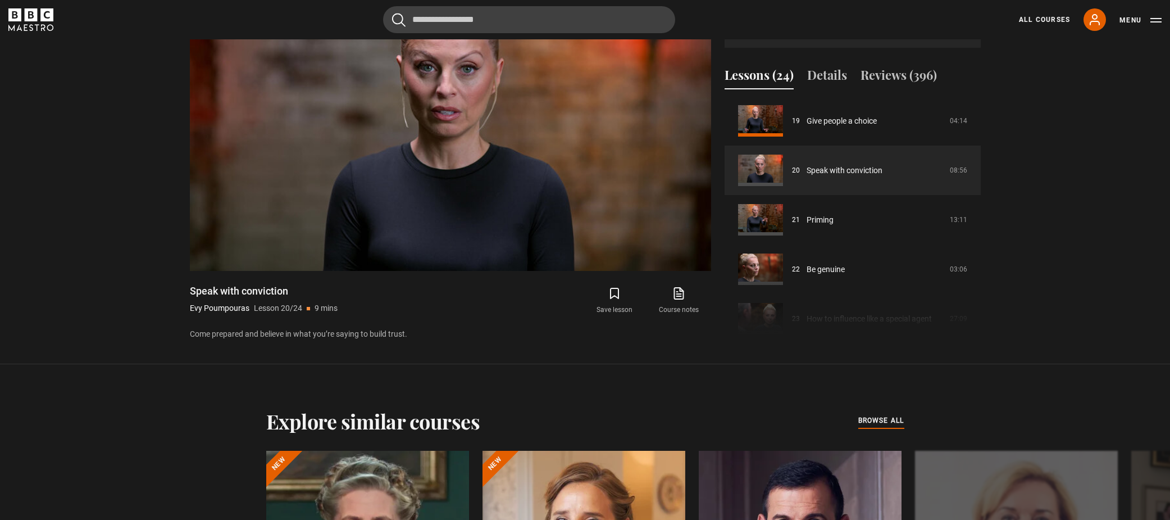
drag, startPoint x: 977, startPoint y: 298, endPoint x: 975, endPoint y: 311, distance: 13.0
click at [975, 311] on div "Course trailer 01 Introduction 05:01 02 Part one: understanding you 02:30 03 Se…" at bounding box center [853, 219] width 256 height 243
drag, startPoint x: 979, startPoint y: 298, endPoint x: 979, endPoint y: 310, distance: 11.8
click at [979, 310] on div "Course trailer 01 Introduction 05:01 02 Part one: understanding you 02:30 03 Se…" at bounding box center [853, 219] width 256 height 243
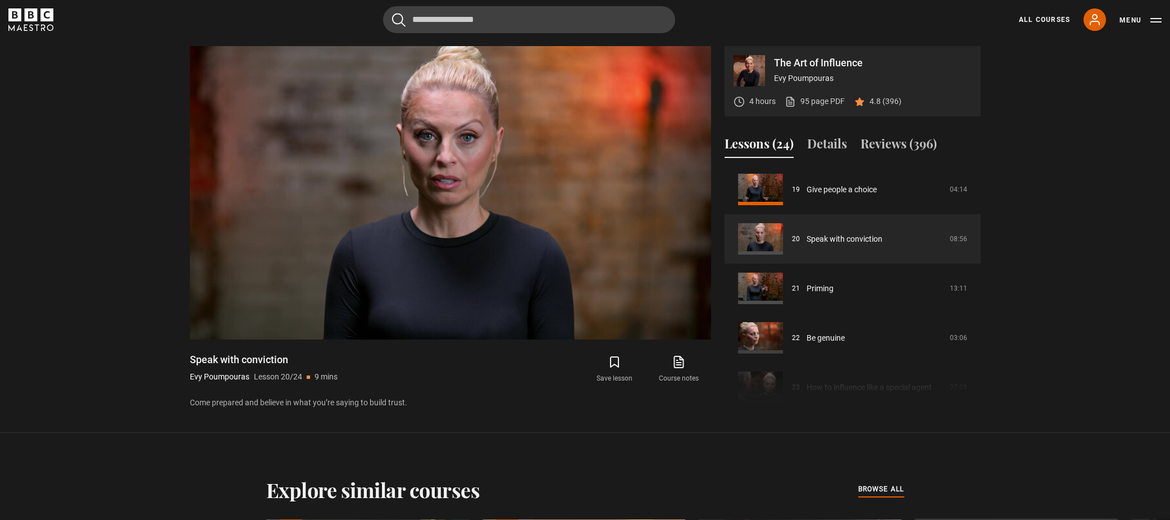
scroll to position [518, 0]
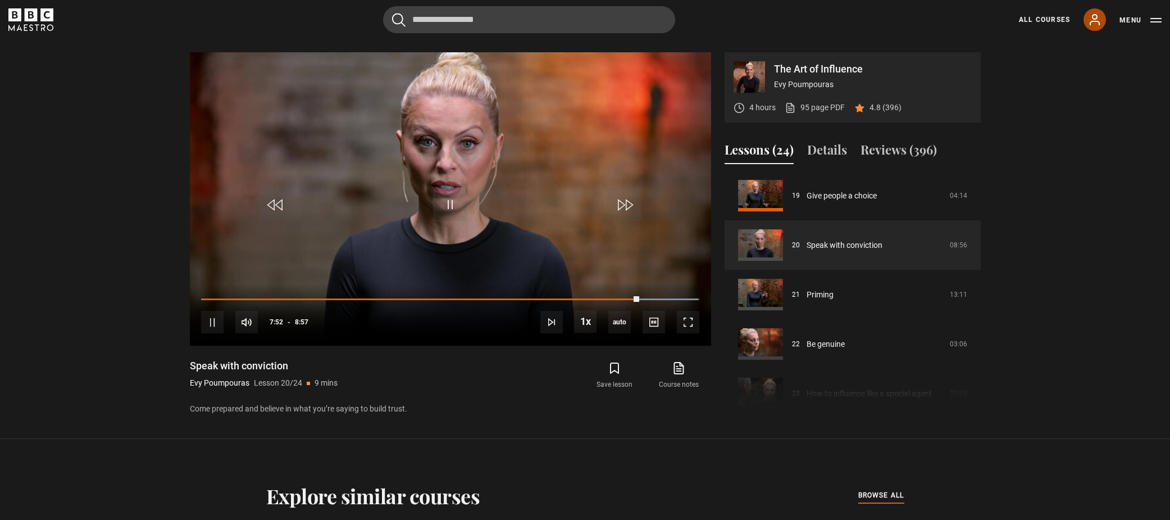
click at [1101, 21] on icon at bounding box center [1094, 19] width 13 height 13
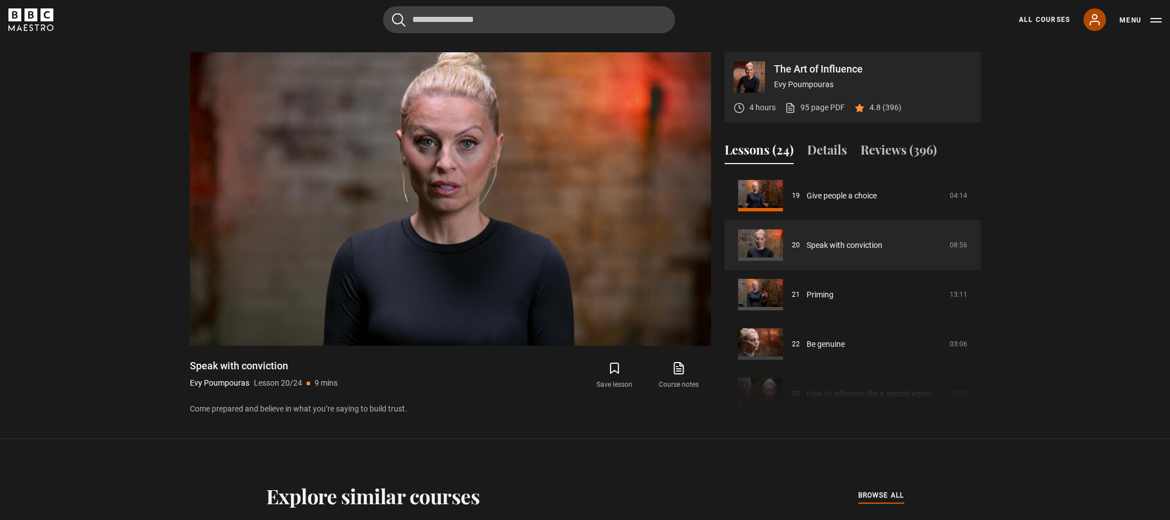
click at [1094, 23] on icon at bounding box center [1094, 19] width 13 height 13
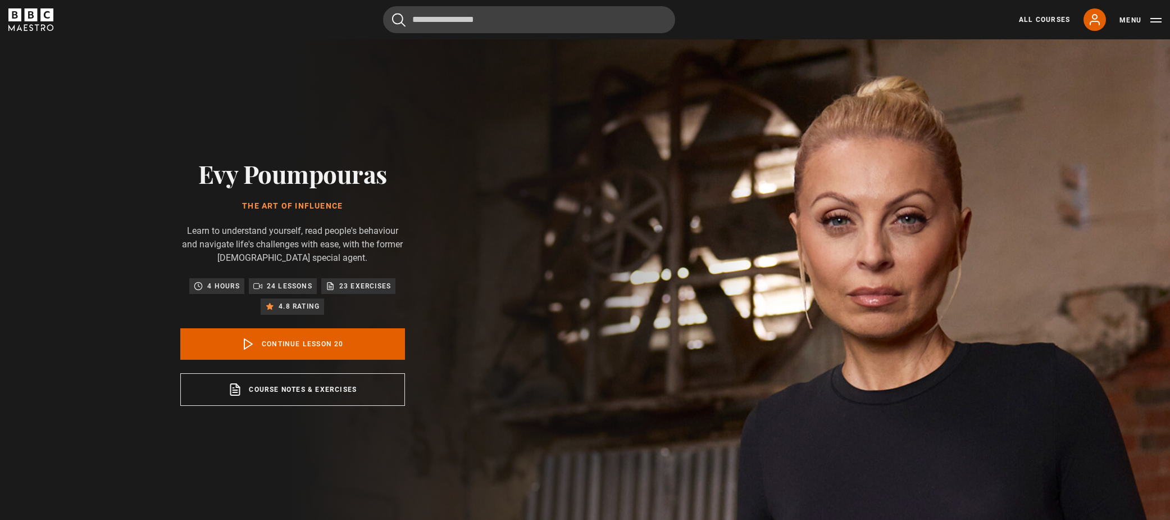
scroll to position [939, 0]
click at [304, 341] on link "Continue lesson 20" at bounding box center [292, 343] width 225 height 31
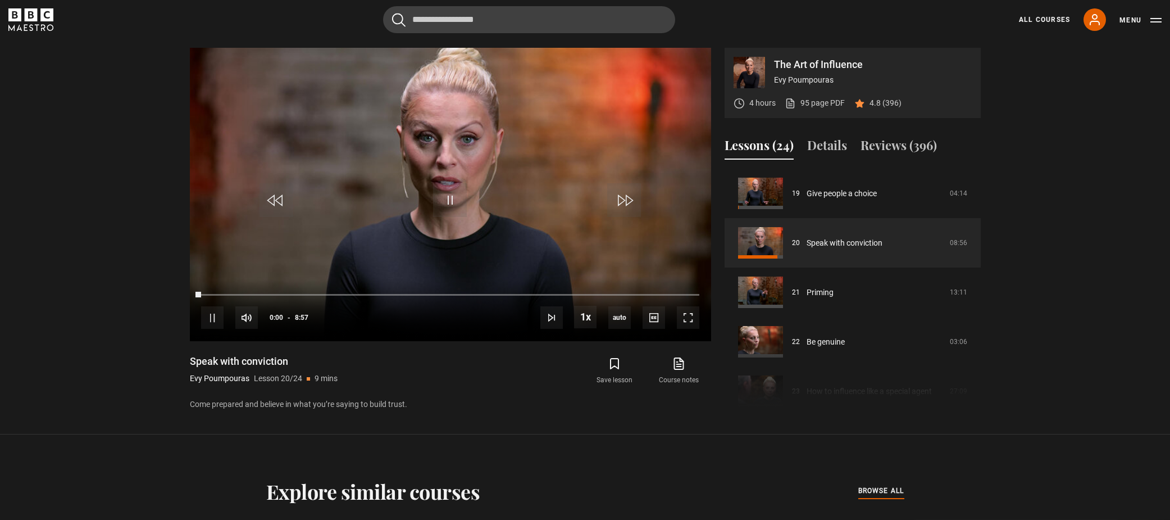
scroll to position [525, 0]
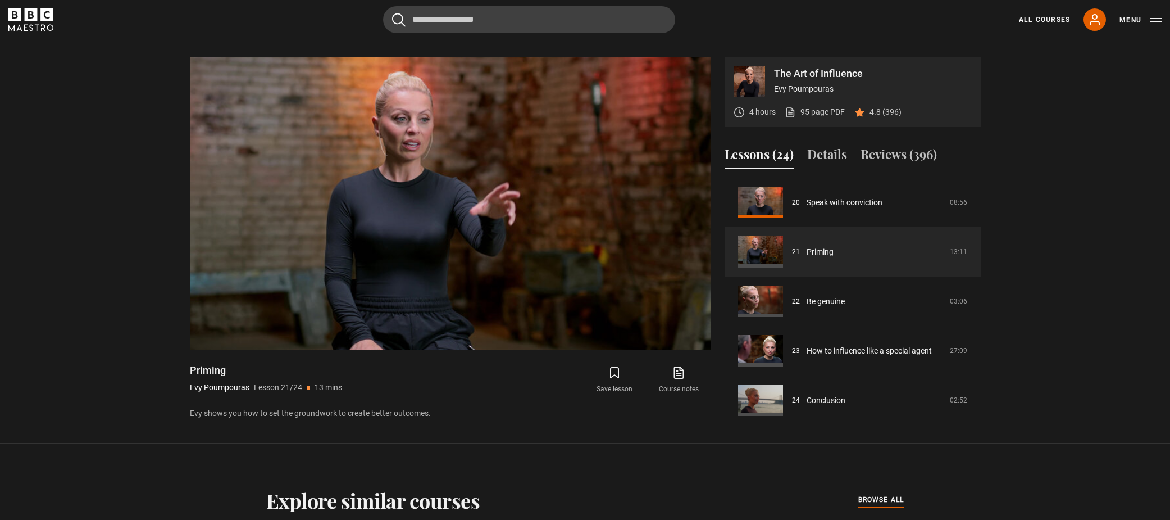
scroll to position [513, 0]
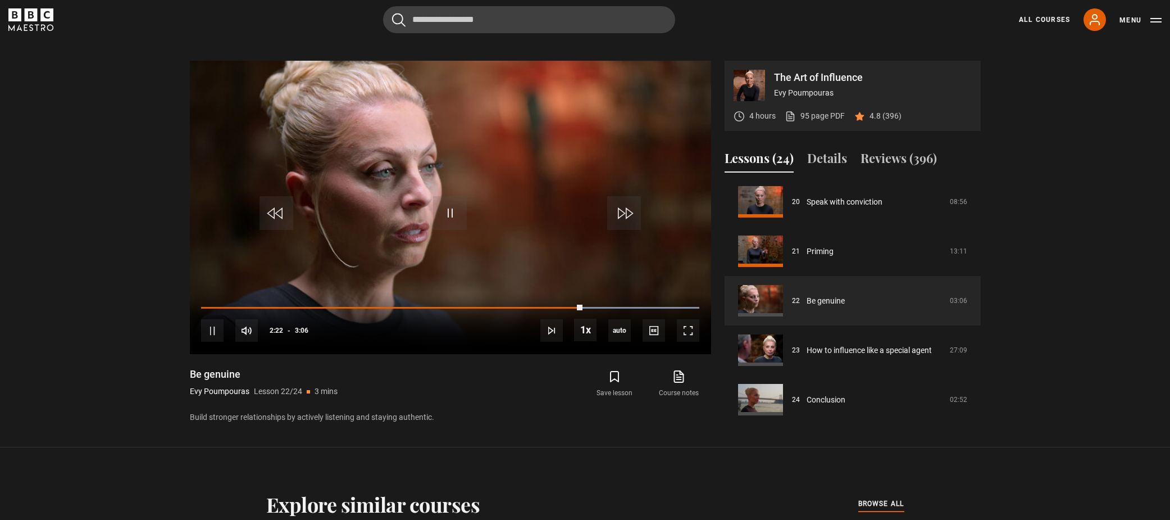
scroll to position [509, 0]
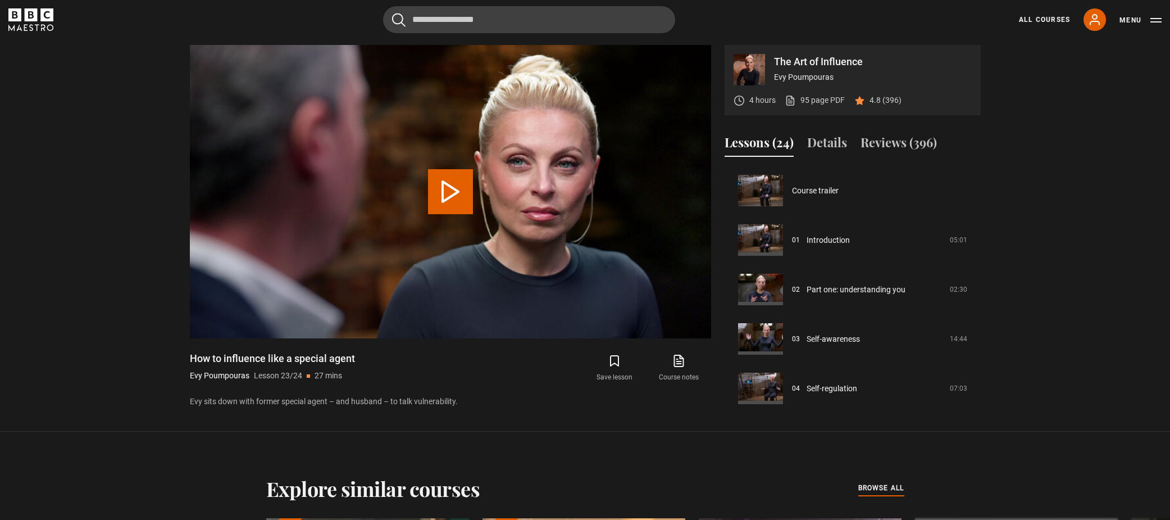
scroll to position [993, 0]
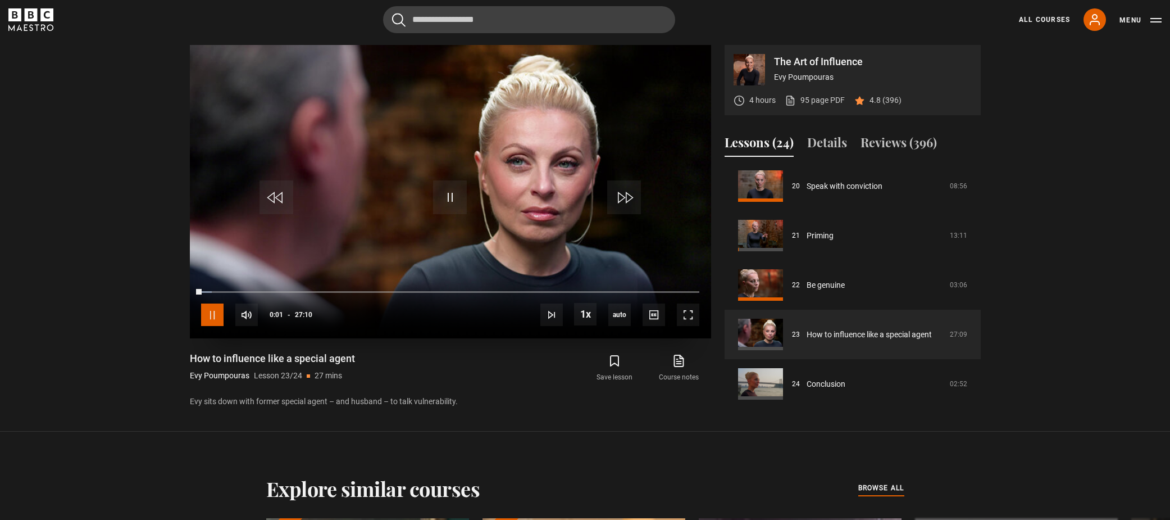
click at [207, 311] on span "Video Player" at bounding box center [212, 314] width 22 height 22
click at [461, 196] on span "Video Player" at bounding box center [450, 197] width 34 height 34
click at [220, 312] on span "Video Player" at bounding box center [212, 314] width 22 height 22
click at [449, 197] on span "Video Player" at bounding box center [450, 197] width 34 height 34
click at [214, 312] on span "Video Player" at bounding box center [212, 314] width 22 height 22
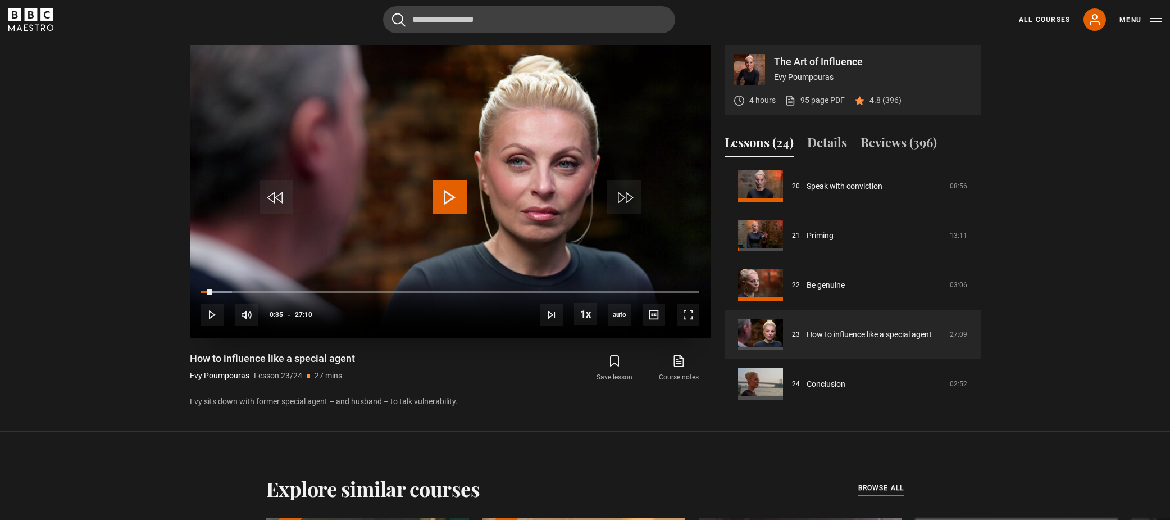
click at [451, 197] on span "Video Player" at bounding box center [450, 197] width 34 height 34
click at [287, 318] on div "40%" at bounding box center [287, 315] width 1 height 8
click at [286, 317] on div "38%" at bounding box center [286, 315] width 1 height 8
click at [211, 312] on span "Video Player" at bounding box center [212, 314] width 22 height 22
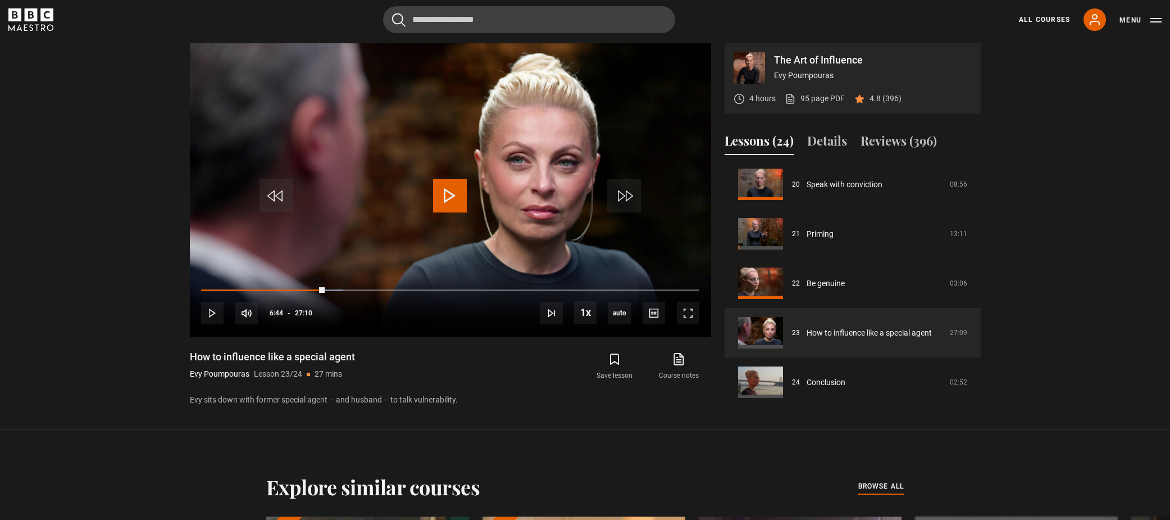
scroll to position [528, 0]
